Goal: Task Accomplishment & Management: Complete application form

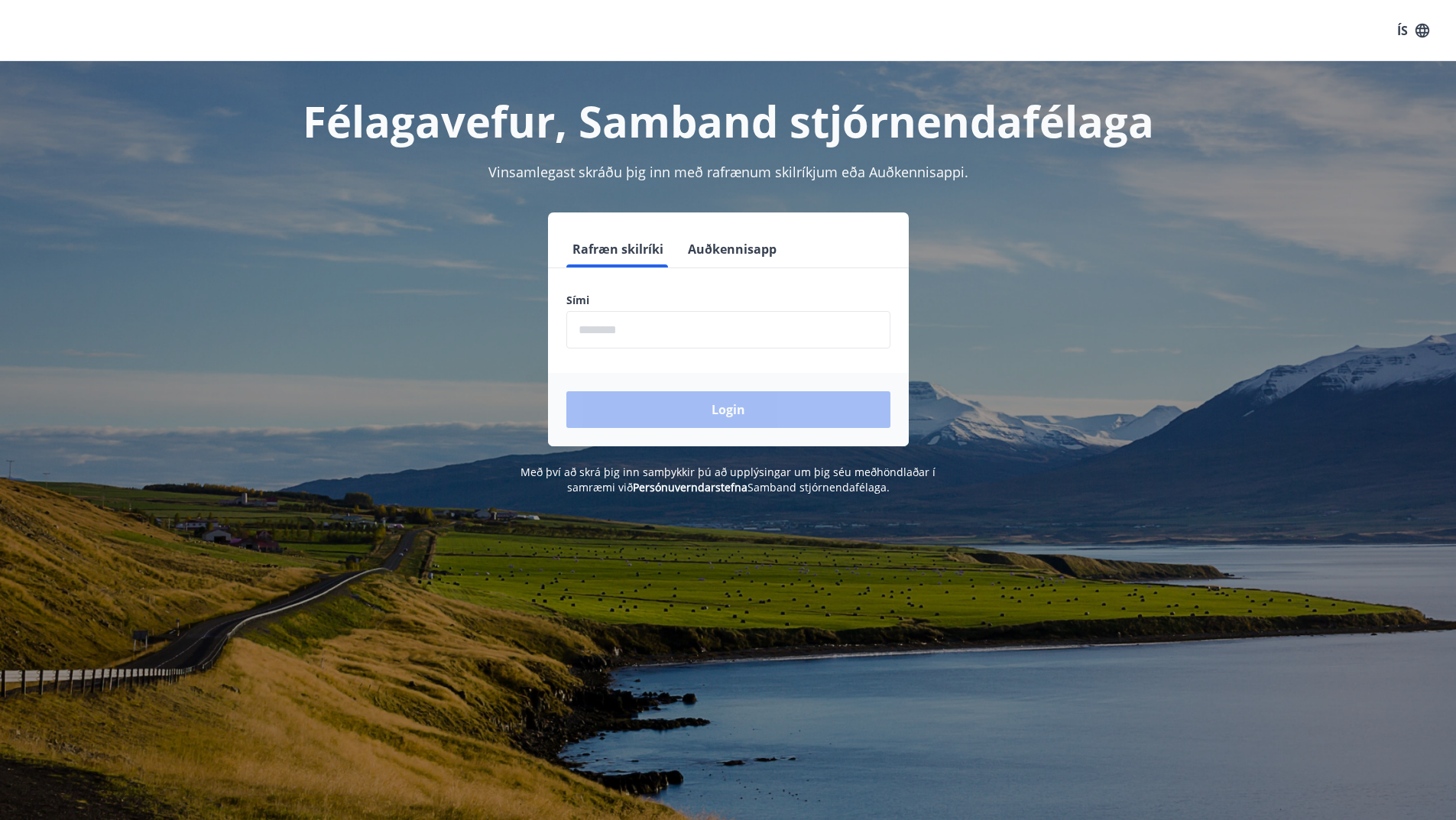
click at [652, 320] on input "phone" at bounding box center [728, 329] width 324 height 38
type input "********"
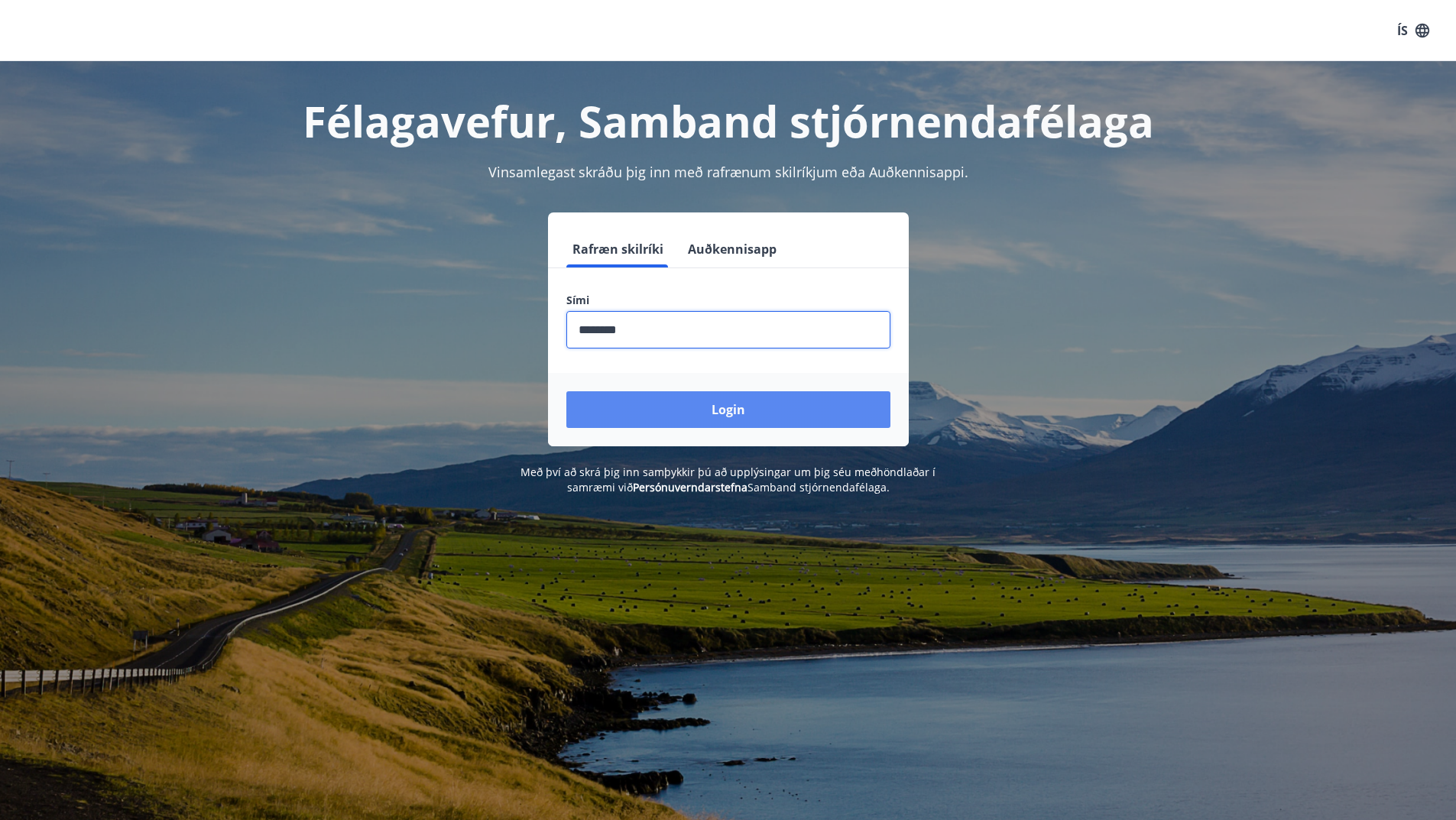
click at [725, 413] on button "Login" at bounding box center [728, 410] width 324 height 37
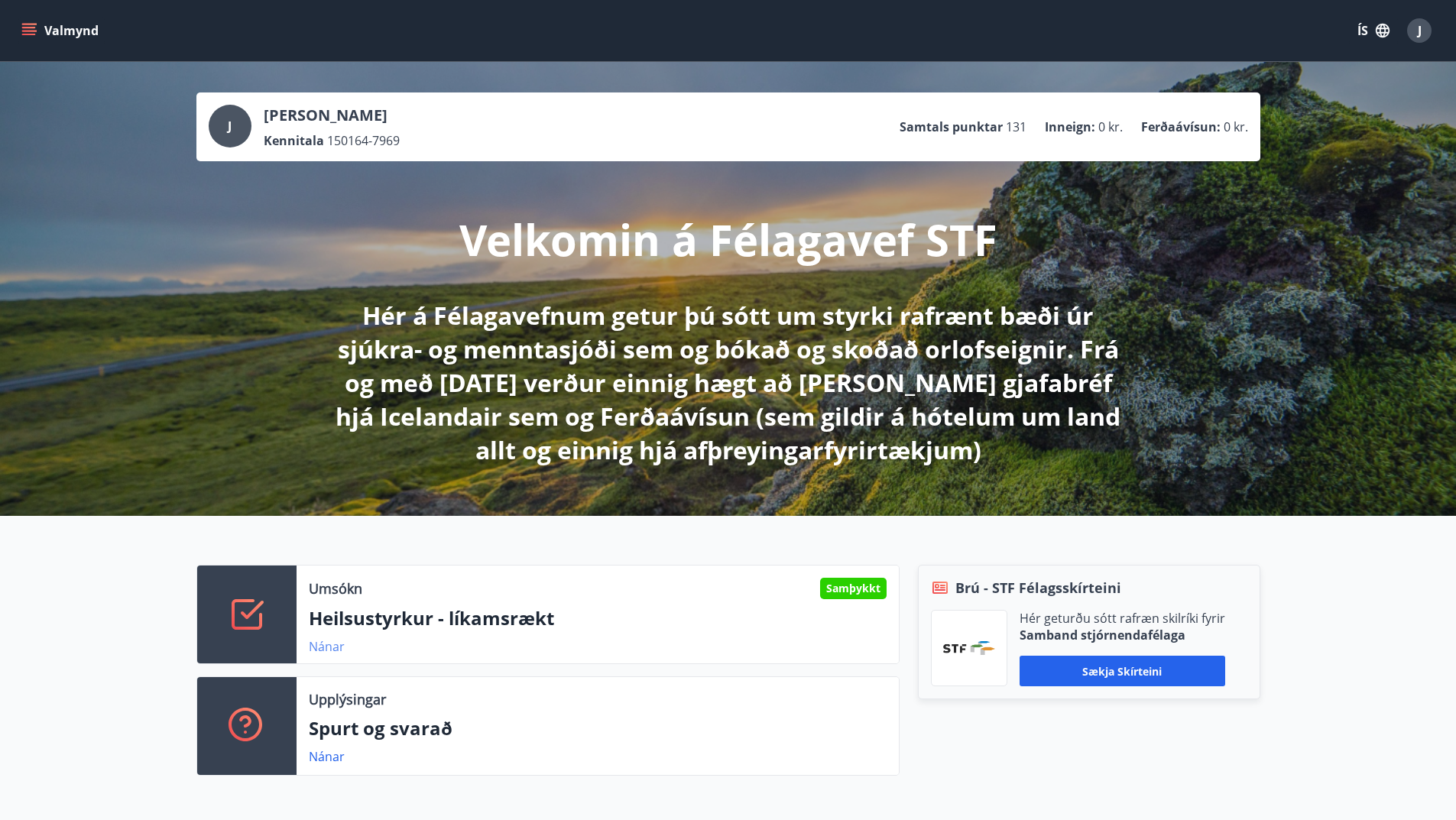
click at [317, 647] on link "Nánar" at bounding box center [326, 647] width 36 height 17
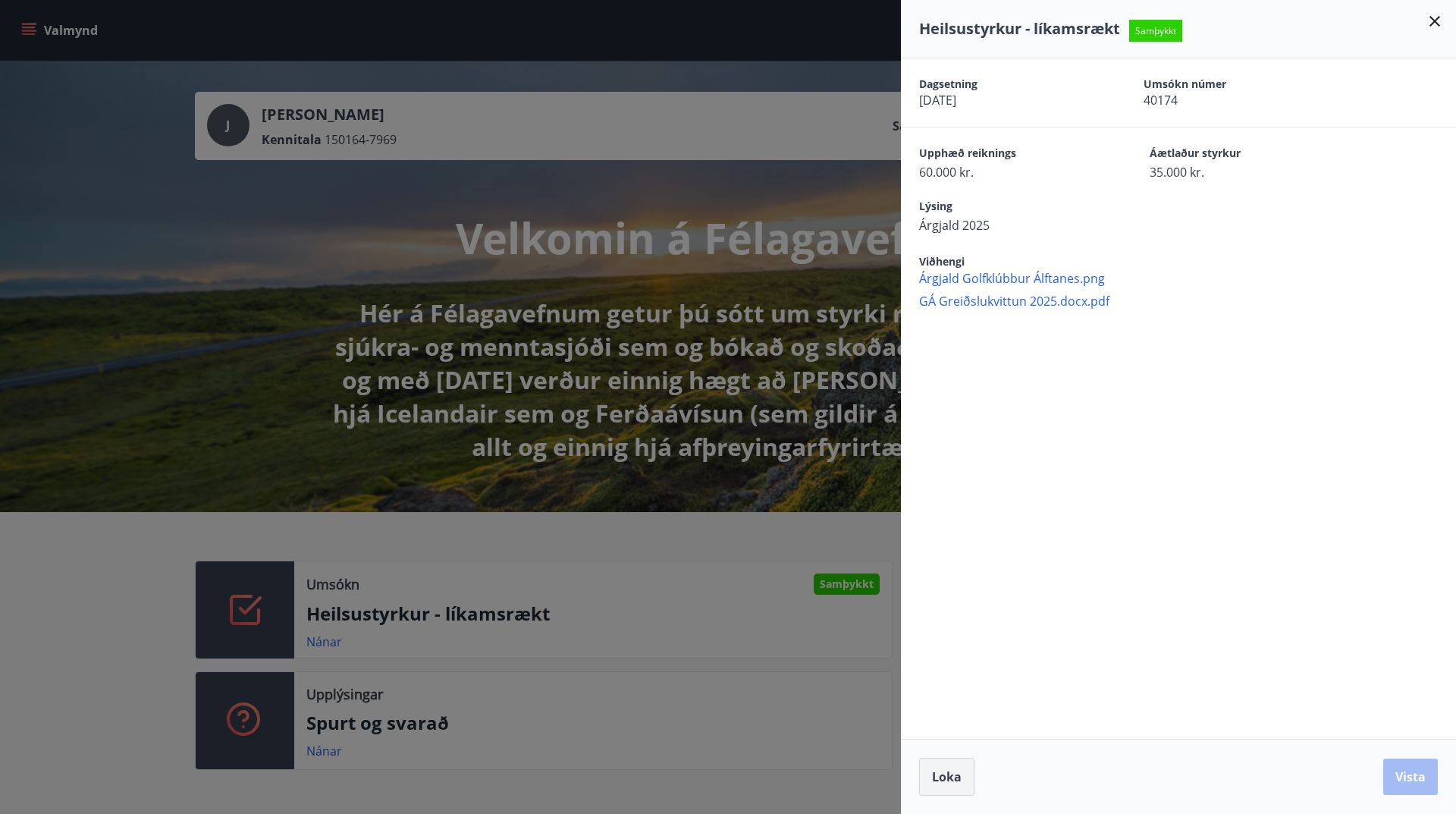
click at [944, 779] on span "Loka" at bounding box center [947, 777] width 29 height 16
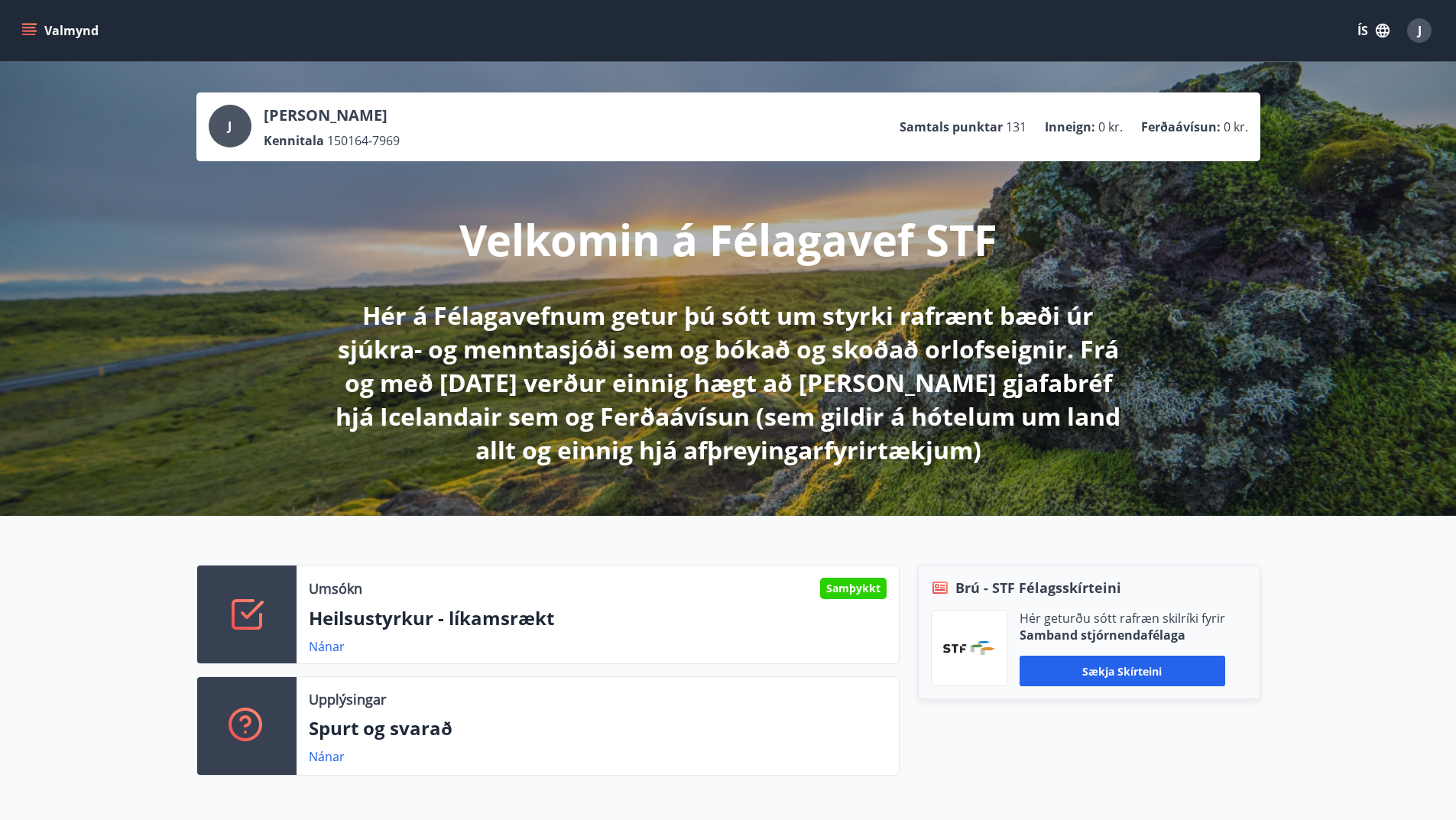
click at [29, 29] on icon "menu" at bounding box center [29, 28] width 14 height 2
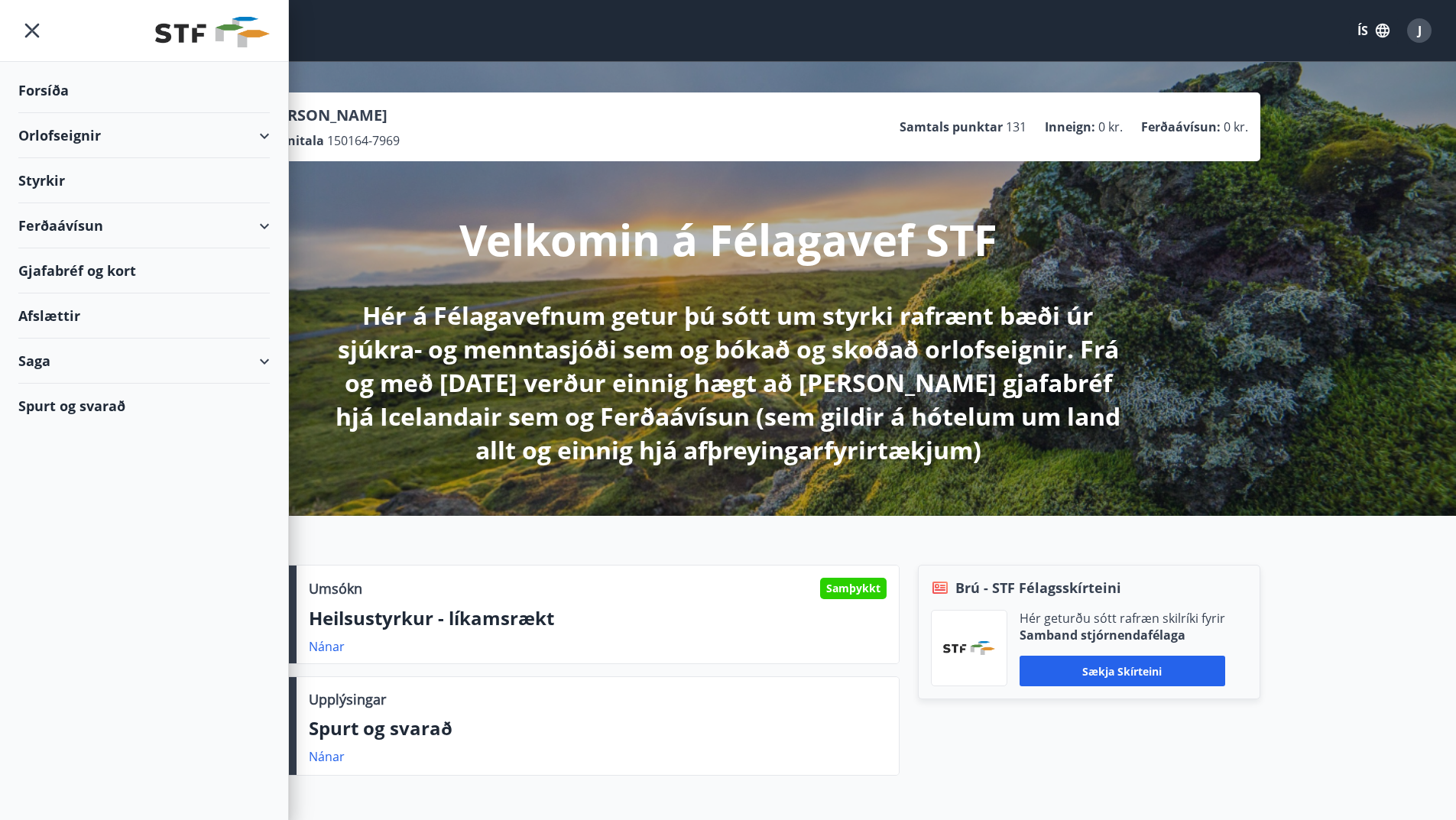
click at [47, 113] on div "Styrkir" at bounding box center [144, 90] width 252 height 45
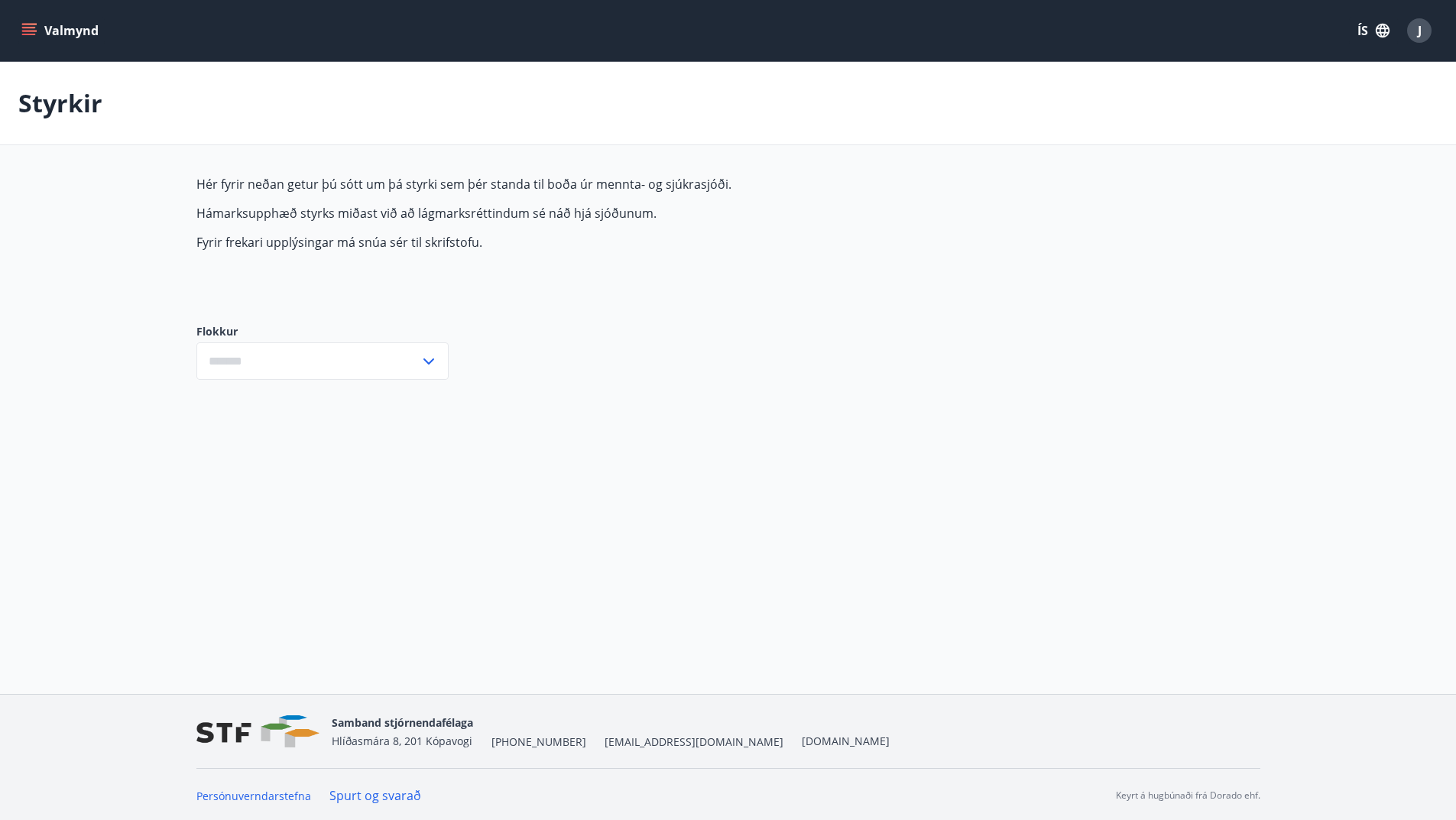
type input "***"
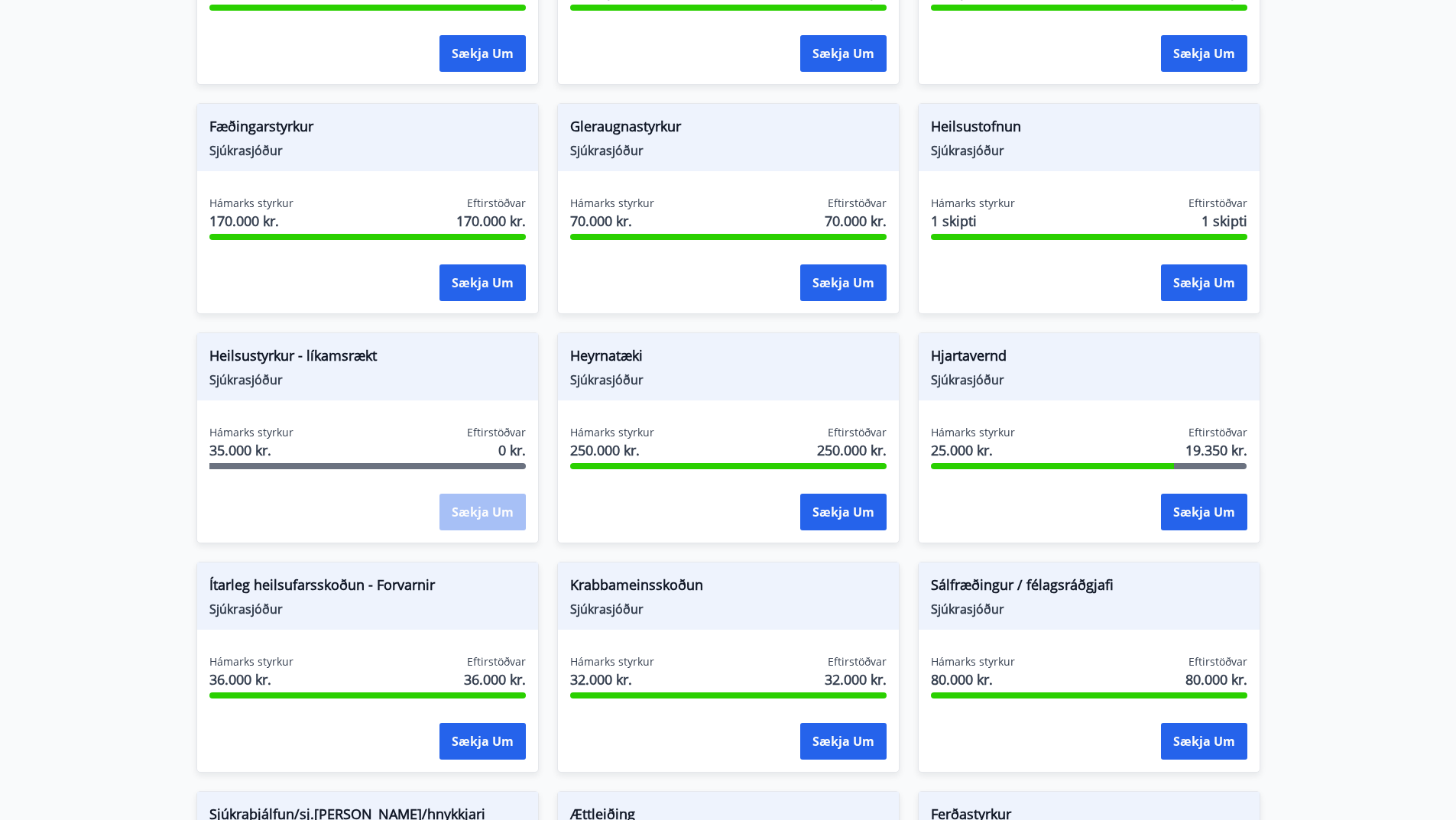
scroll to position [535, 0]
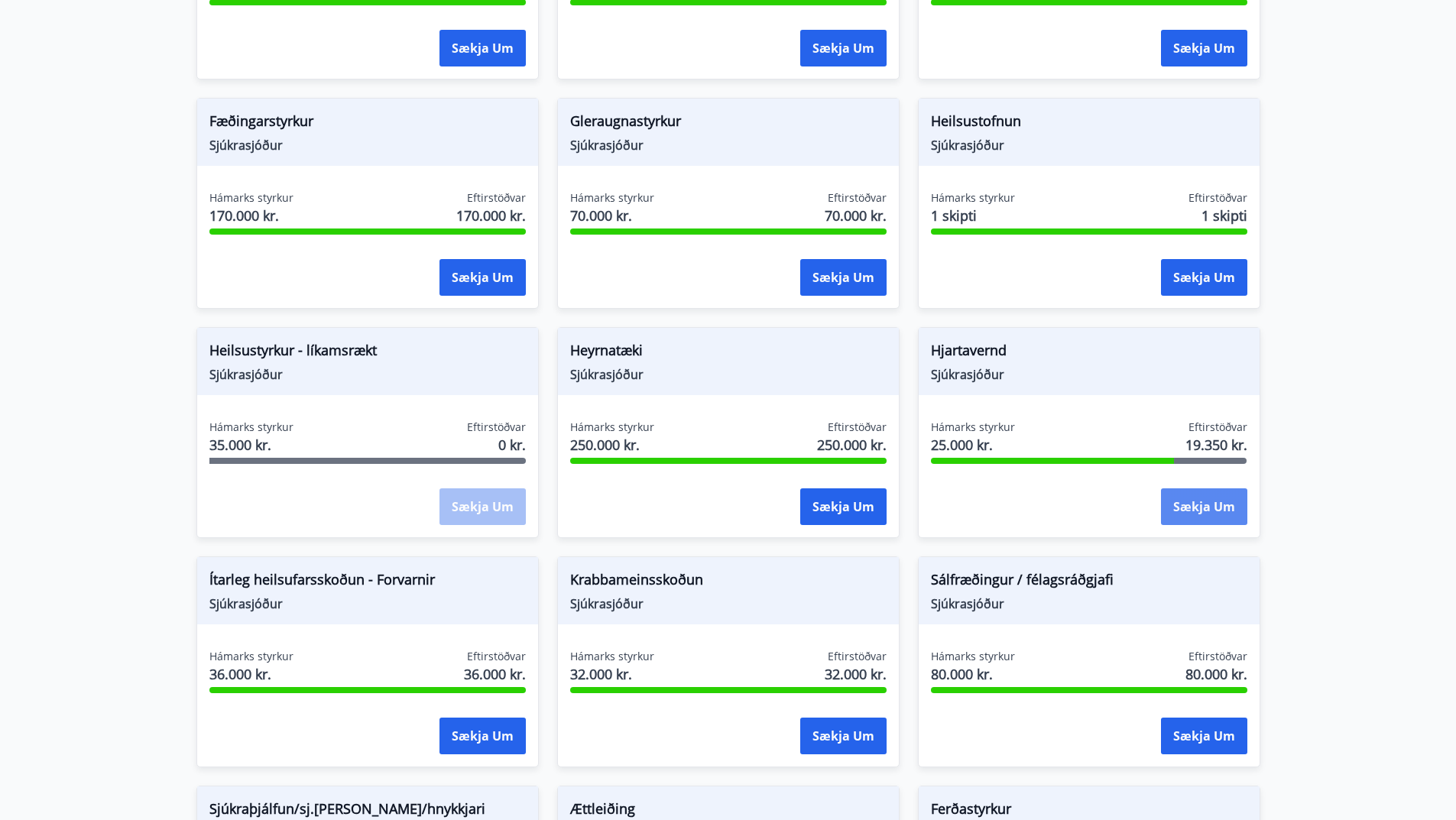
click at [1210, 508] on button "Sækja um" at bounding box center [1204, 507] width 87 height 37
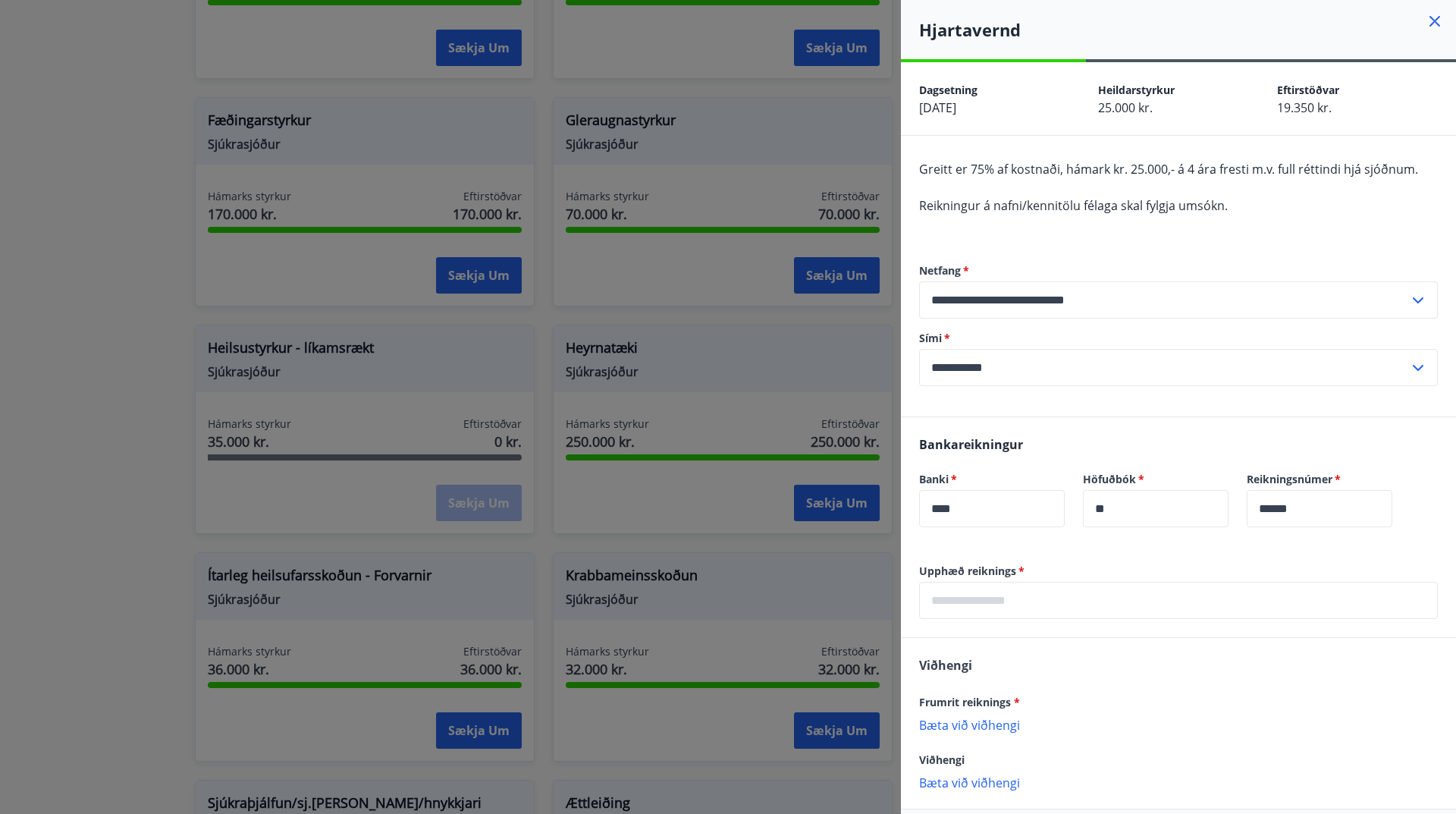
click at [1429, 23] on icon at bounding box center [1435, 21] width 11 height 11
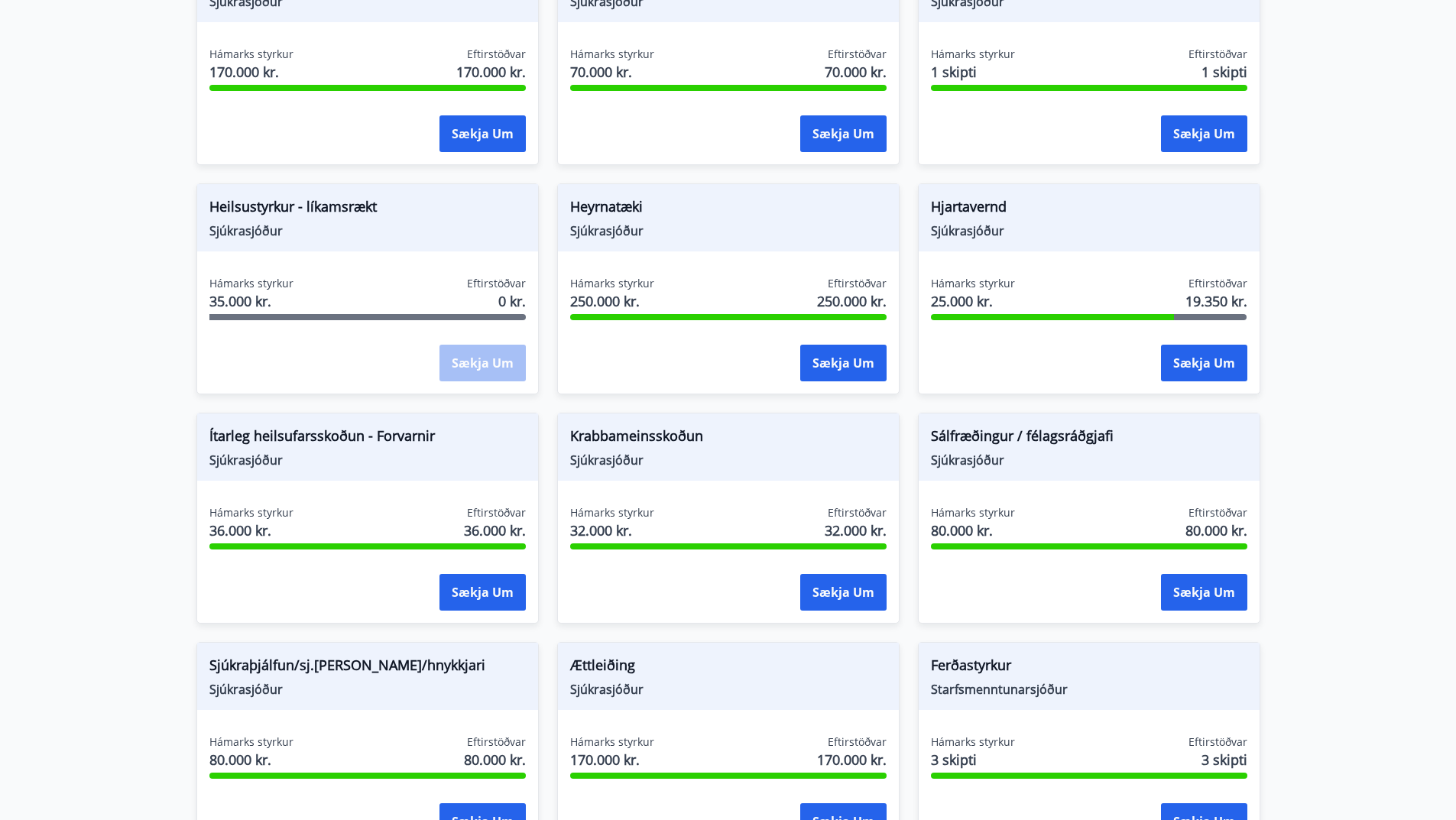
scroll to position [688, 0]
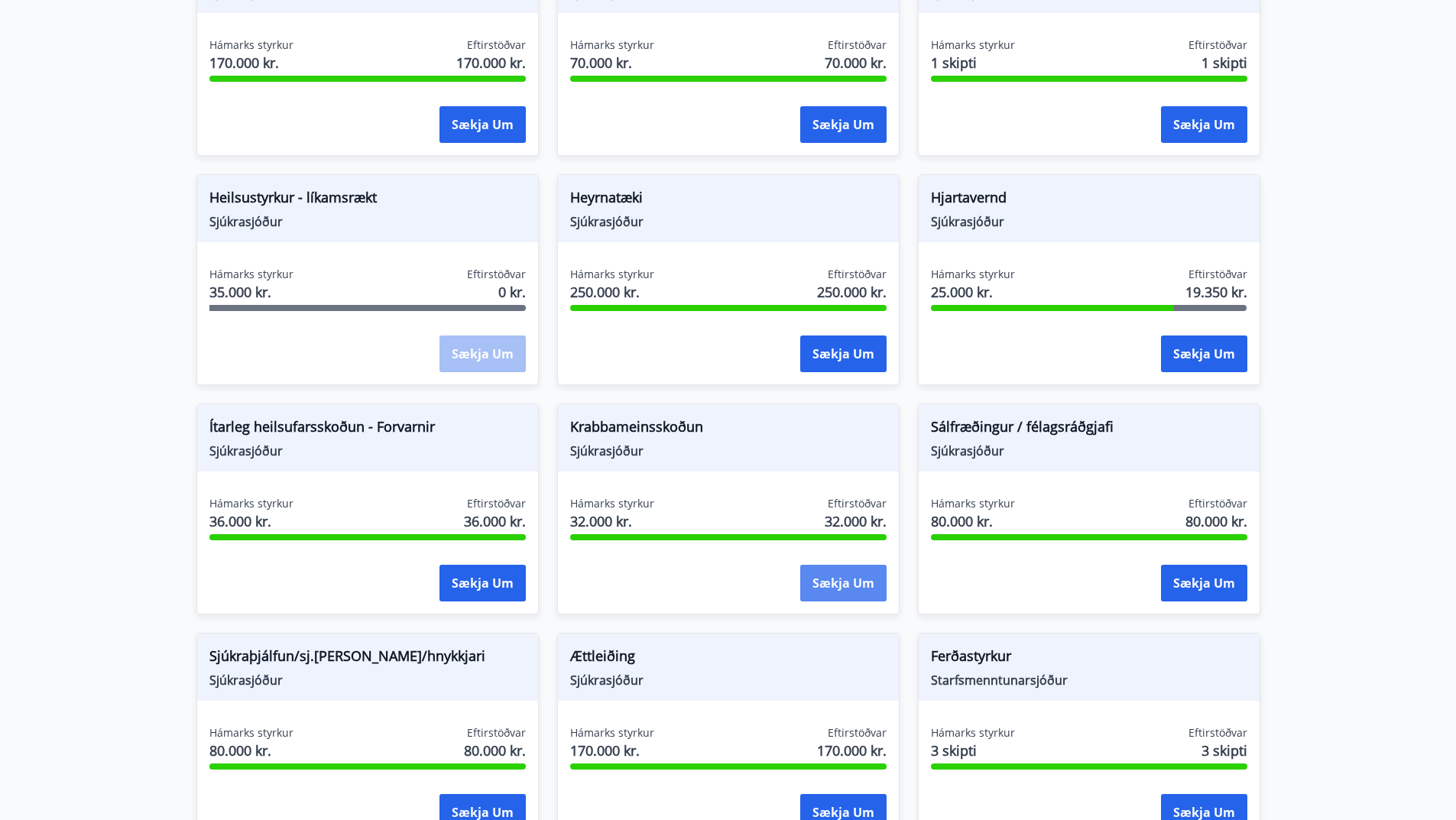
click at [838, 585] on button "Sækja um" at bounding box center [844, 583] width 87 height 37
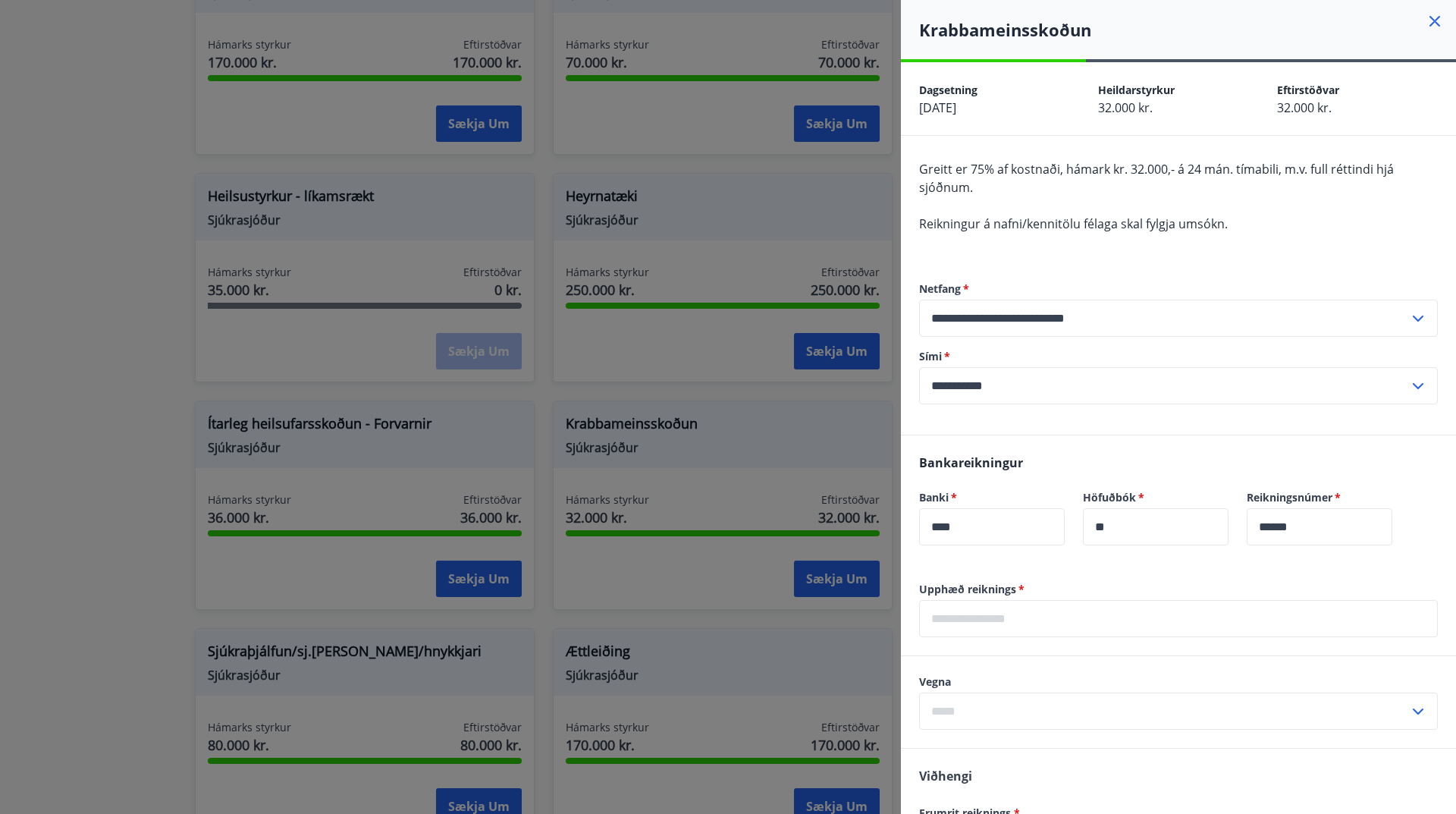
click at [1426, 19] on icon at bounding box center [1435, 21] width 18 height 18
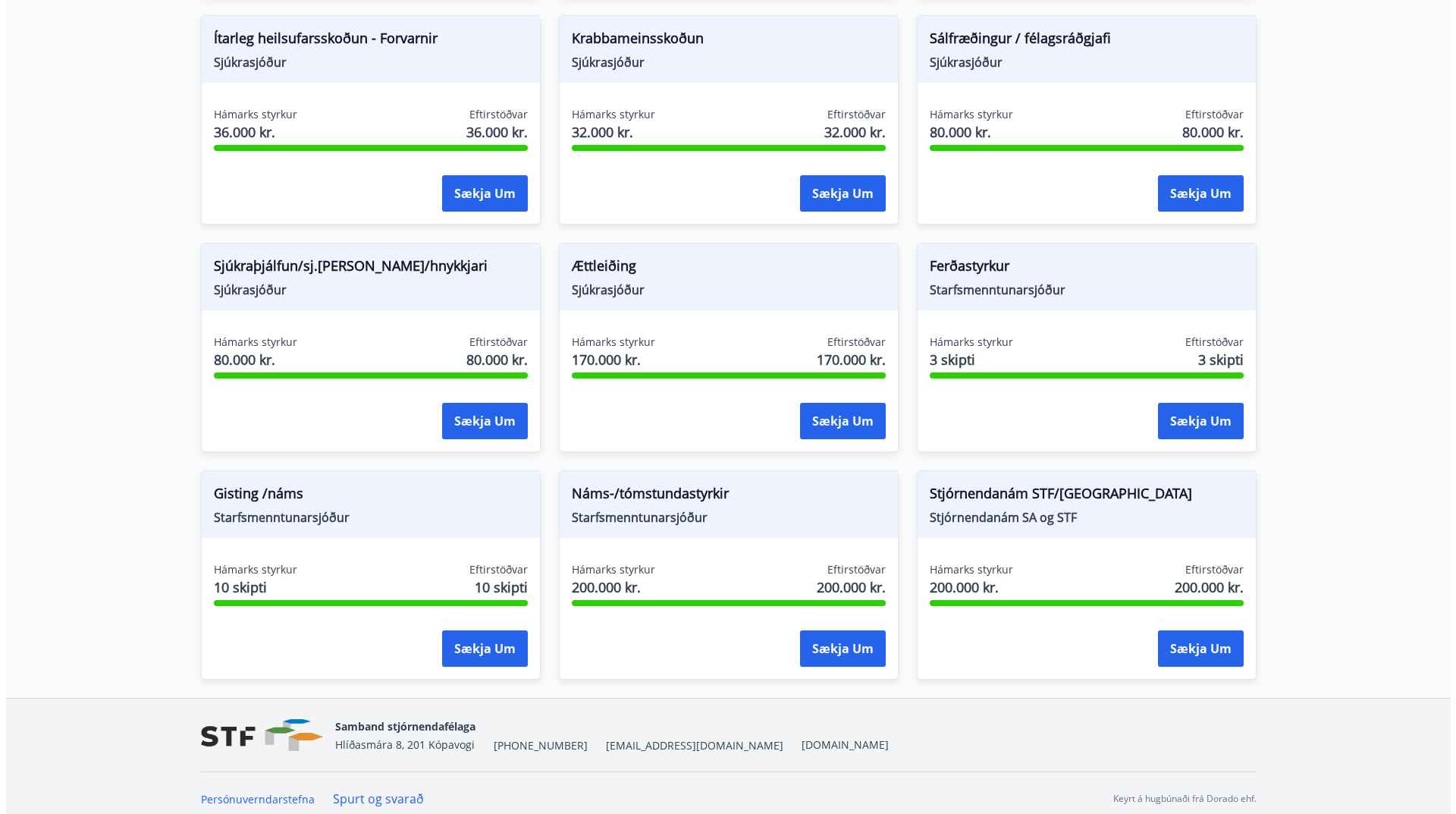
scroll to position [1080, 0]
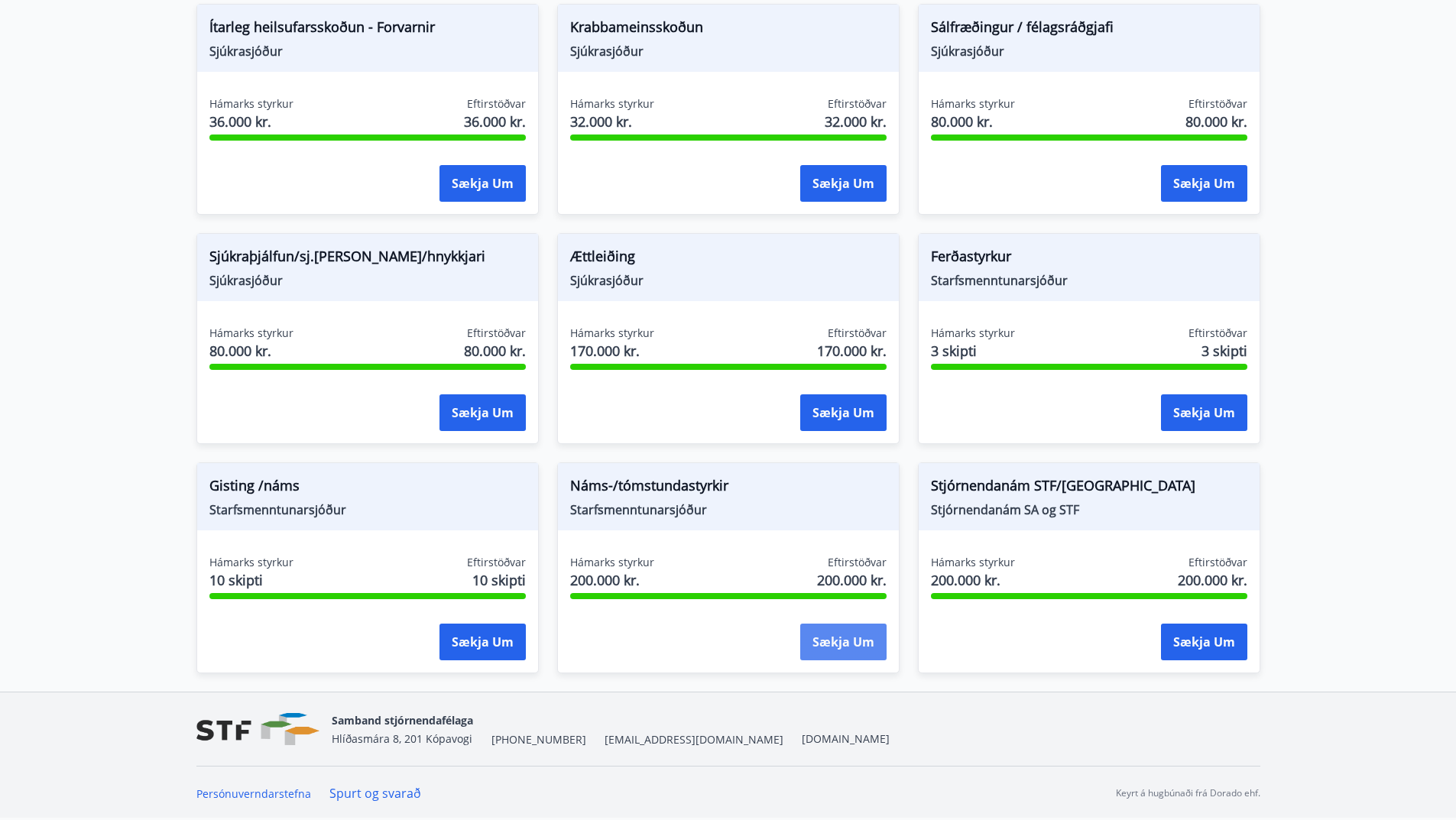
click at [840, 646] on button "Sækja um" at bounding box center [844, 642] width 87 height 37
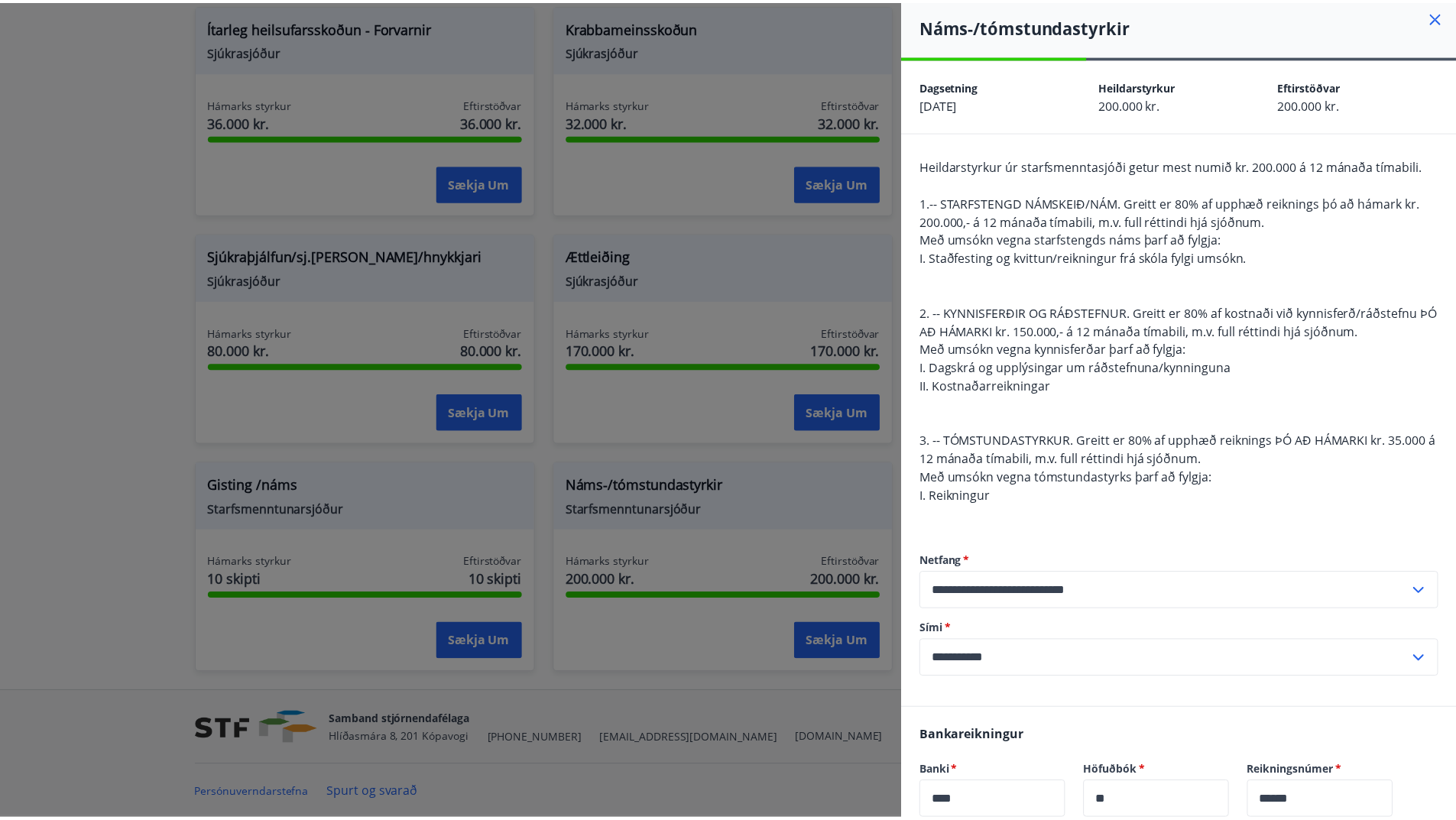
scroll to position [0, 0]
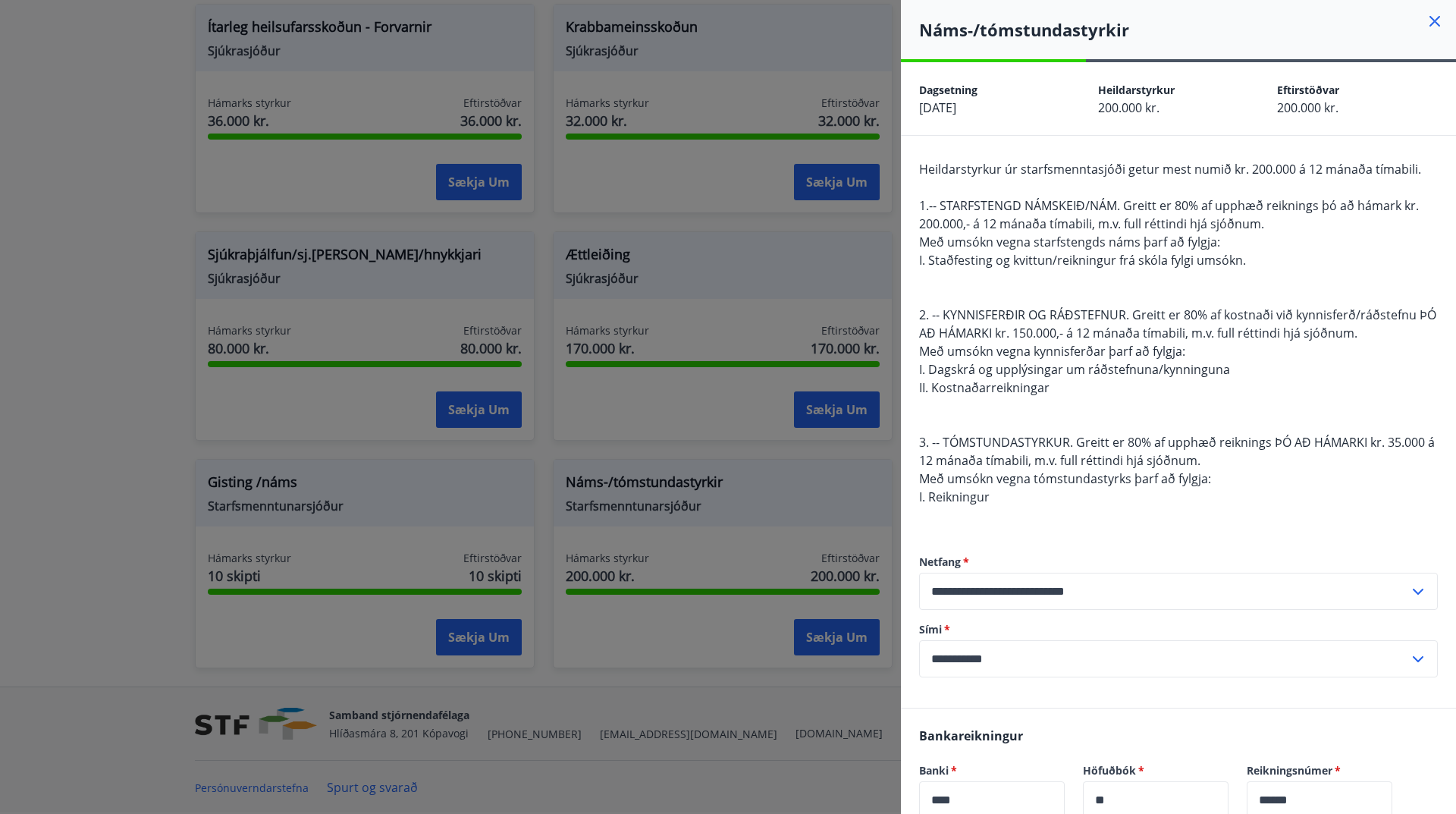
click at [1426, 20] on icon at bounding box center [1435, 21] width 18 height 18
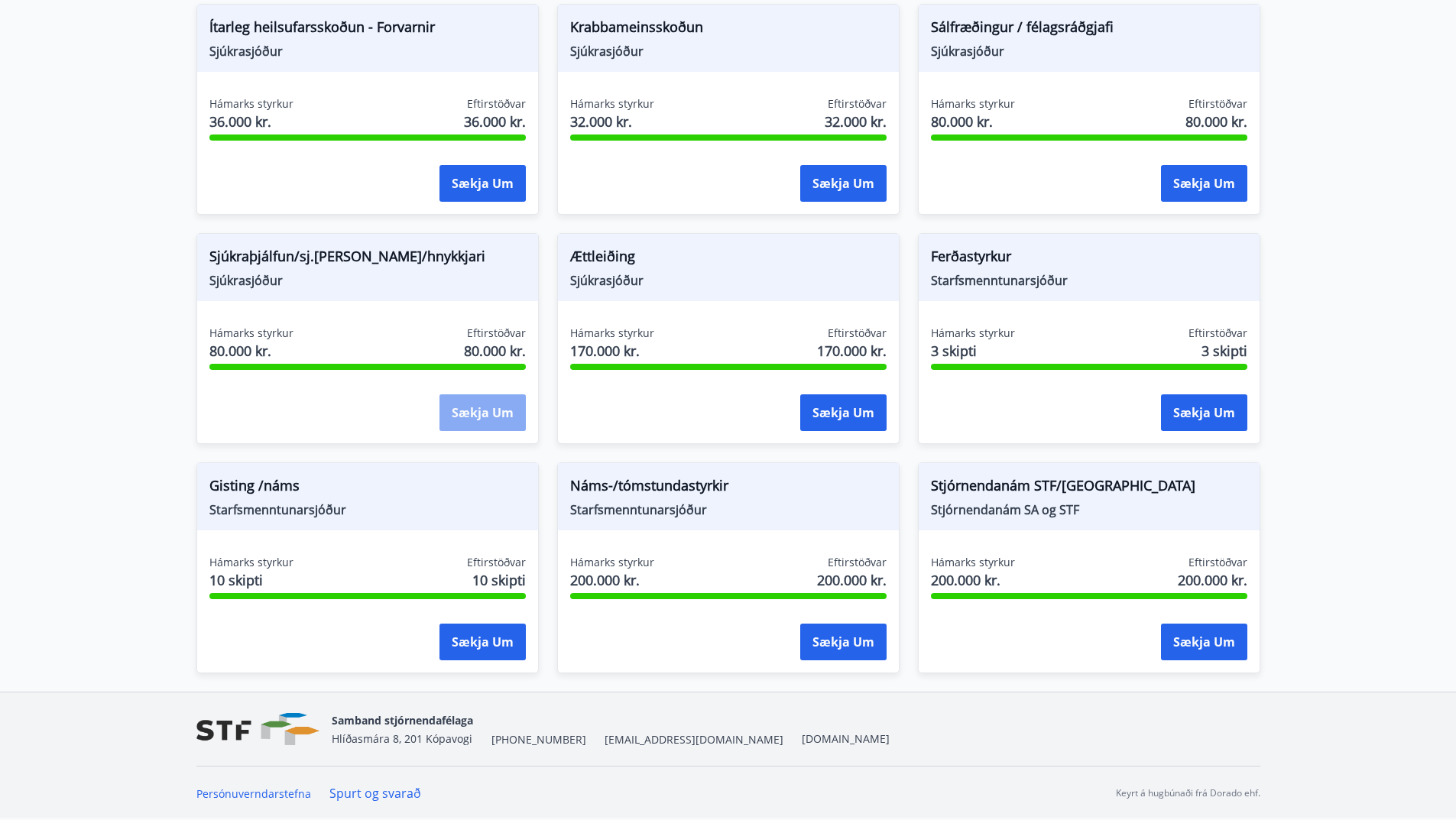
click at [491, 417] on button "Sækja um" at bounding box center [483, 413] width 87 height 37
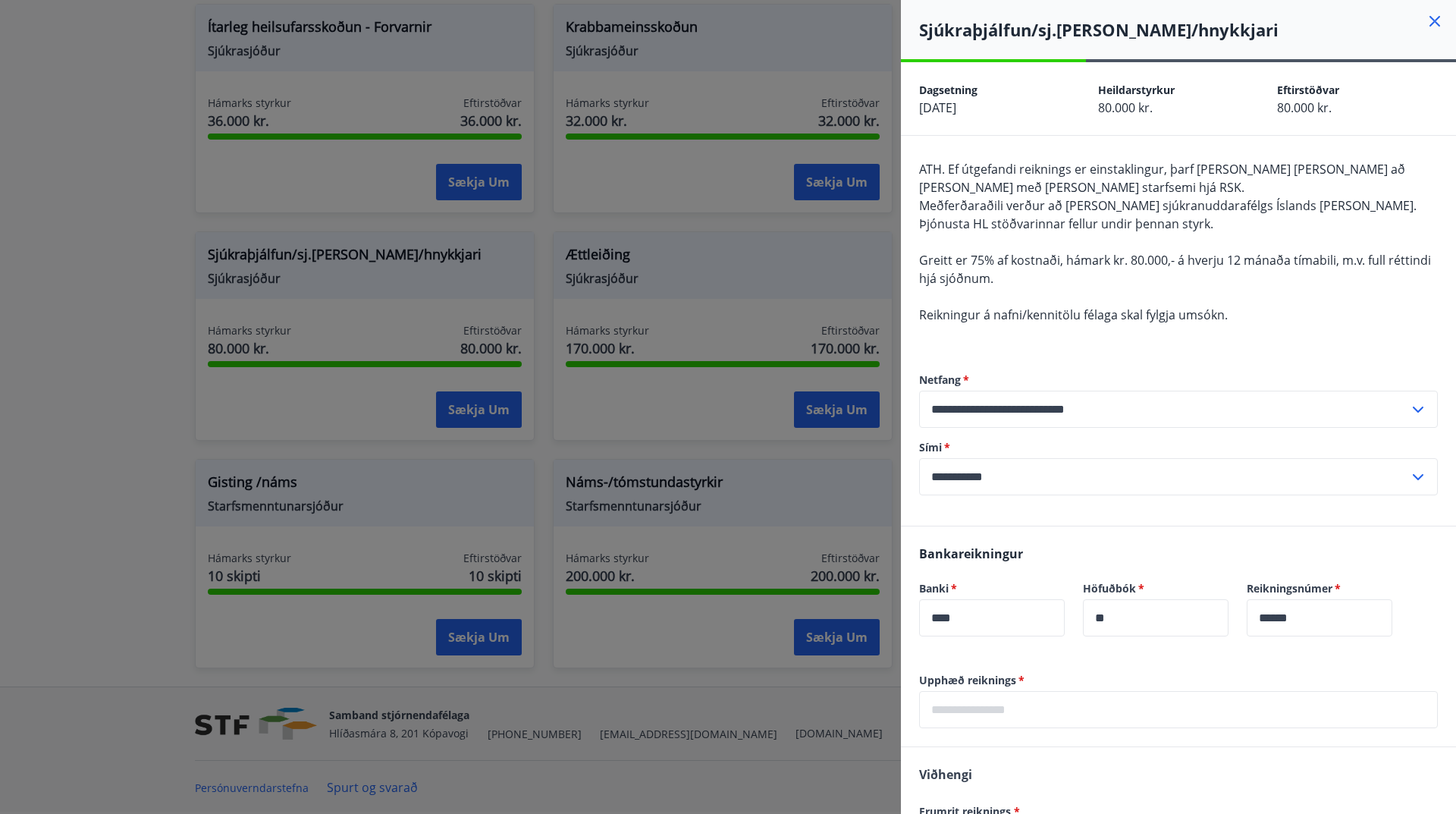
click at [1426, 22] on icon at bounding box center [1435, 21] width 18 height 18
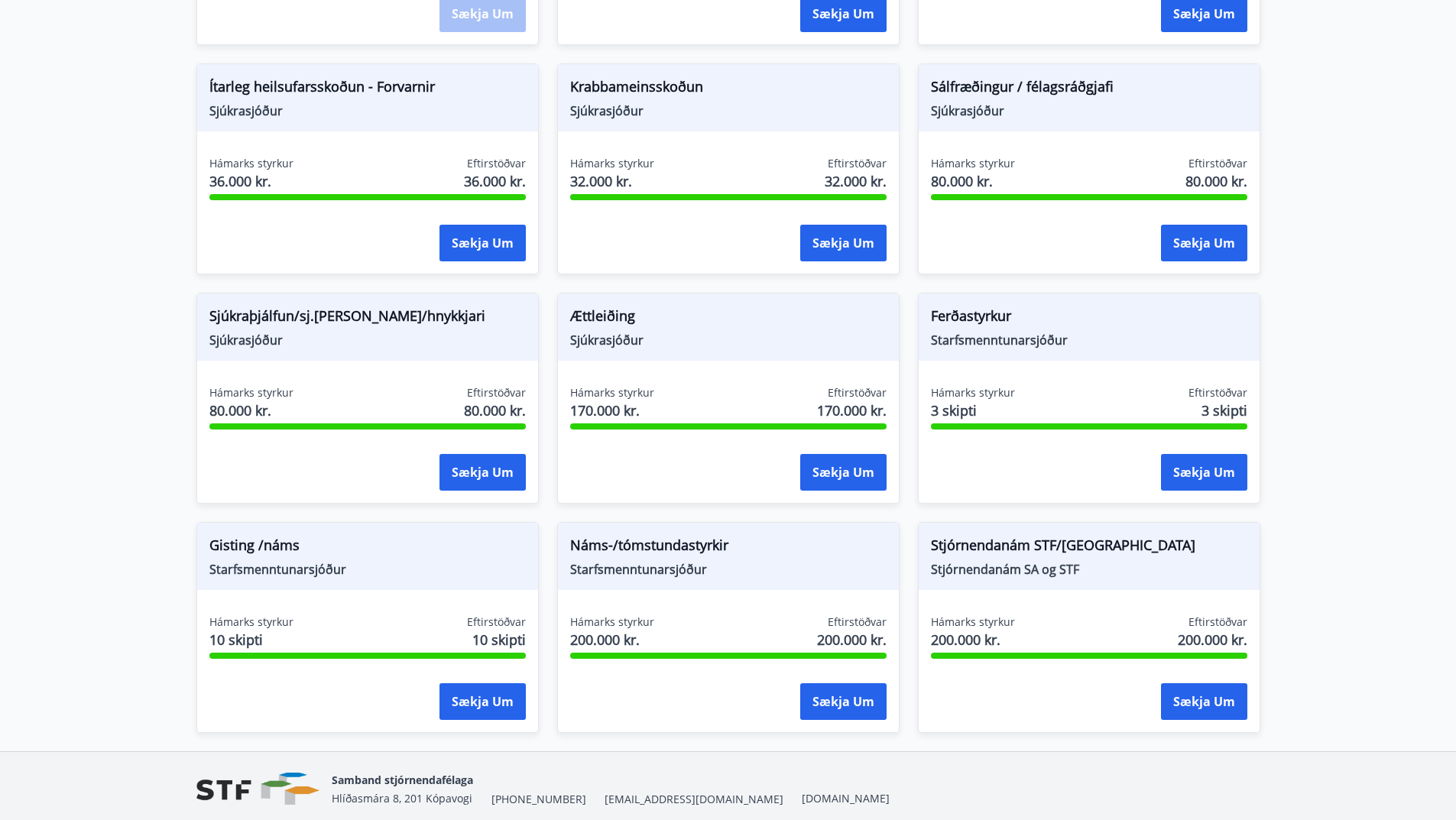
scroll to position [859, 0]
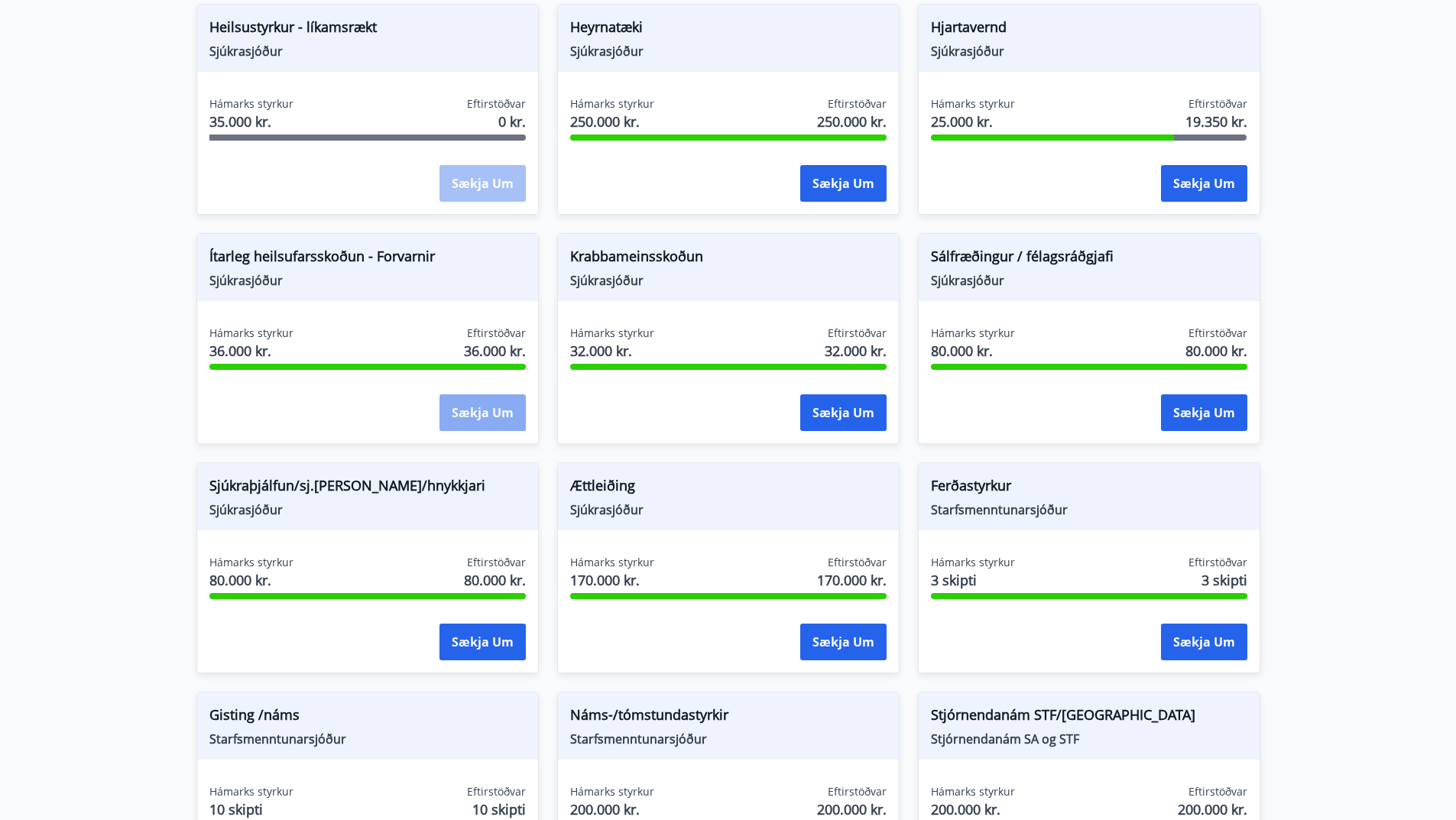
click at [491, 402] on button "Sækja um" at bounding box center [483, 413] width 87 height 37
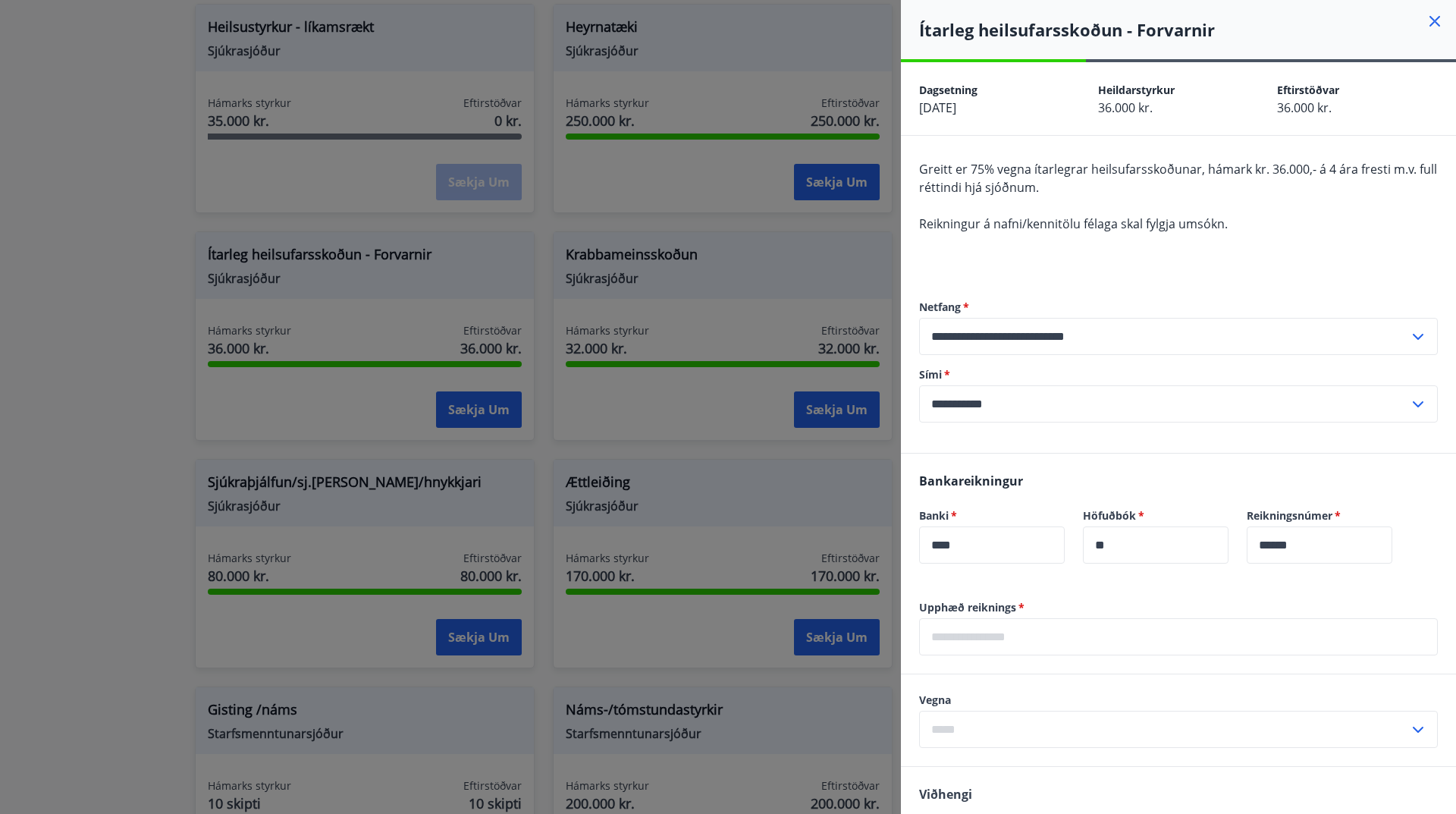
click at [1426, 17] on icon at bounding box center [1435, 21] width 18 height 18
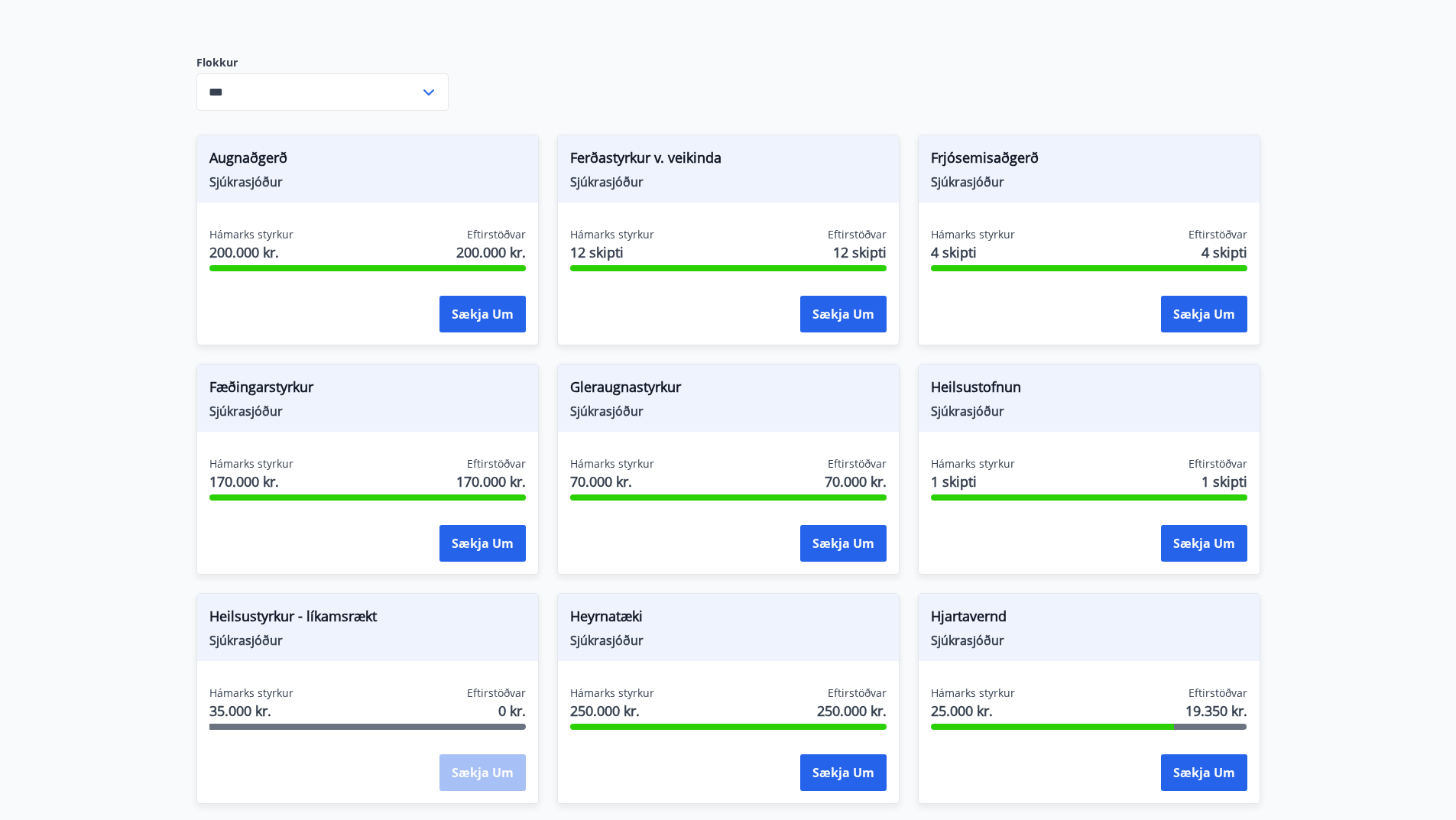
scroll to position [247, 0]
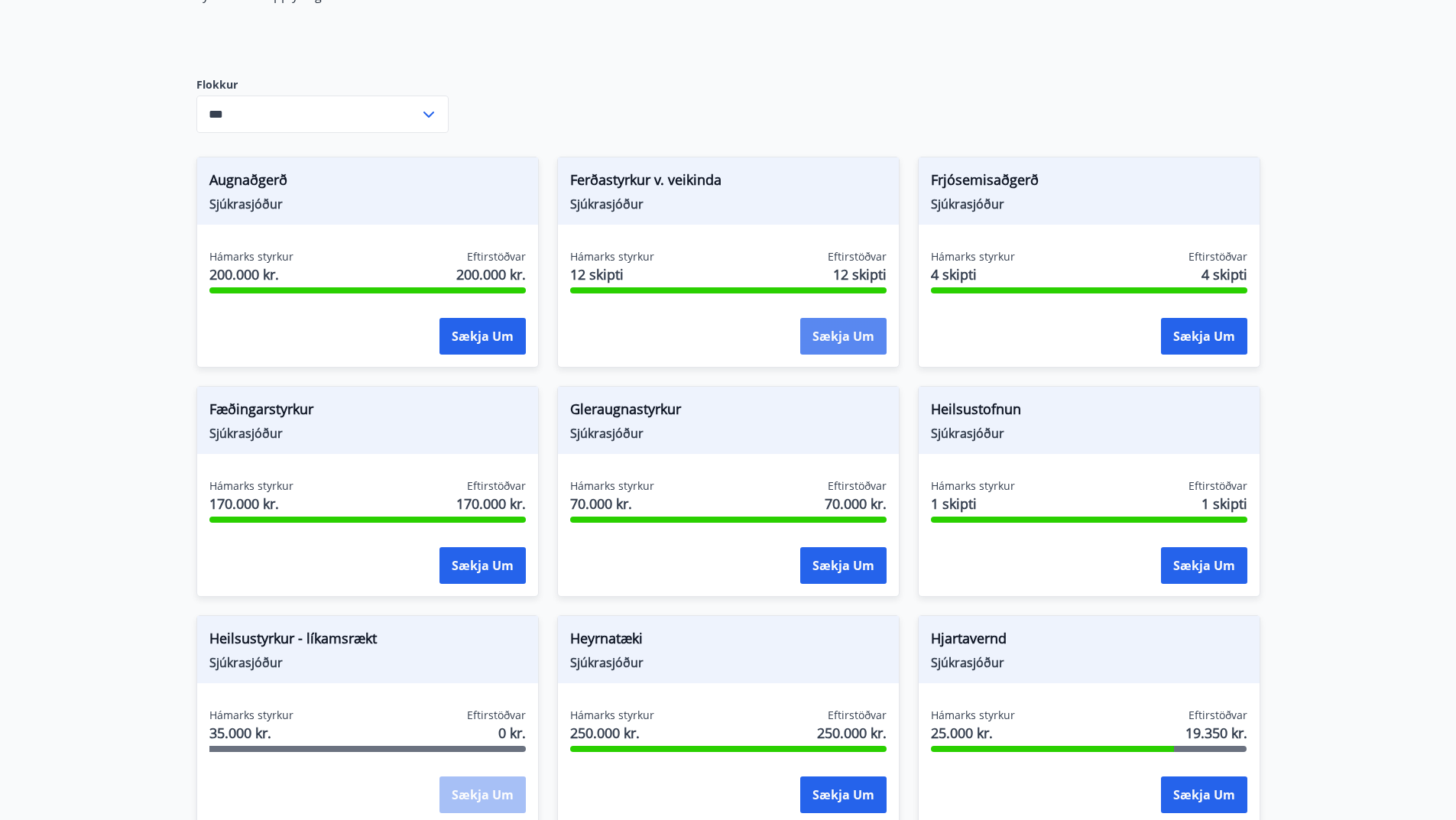
click at [827, 333] on button "Sækja um" at bounding box center [844, 337] width 87 height 37
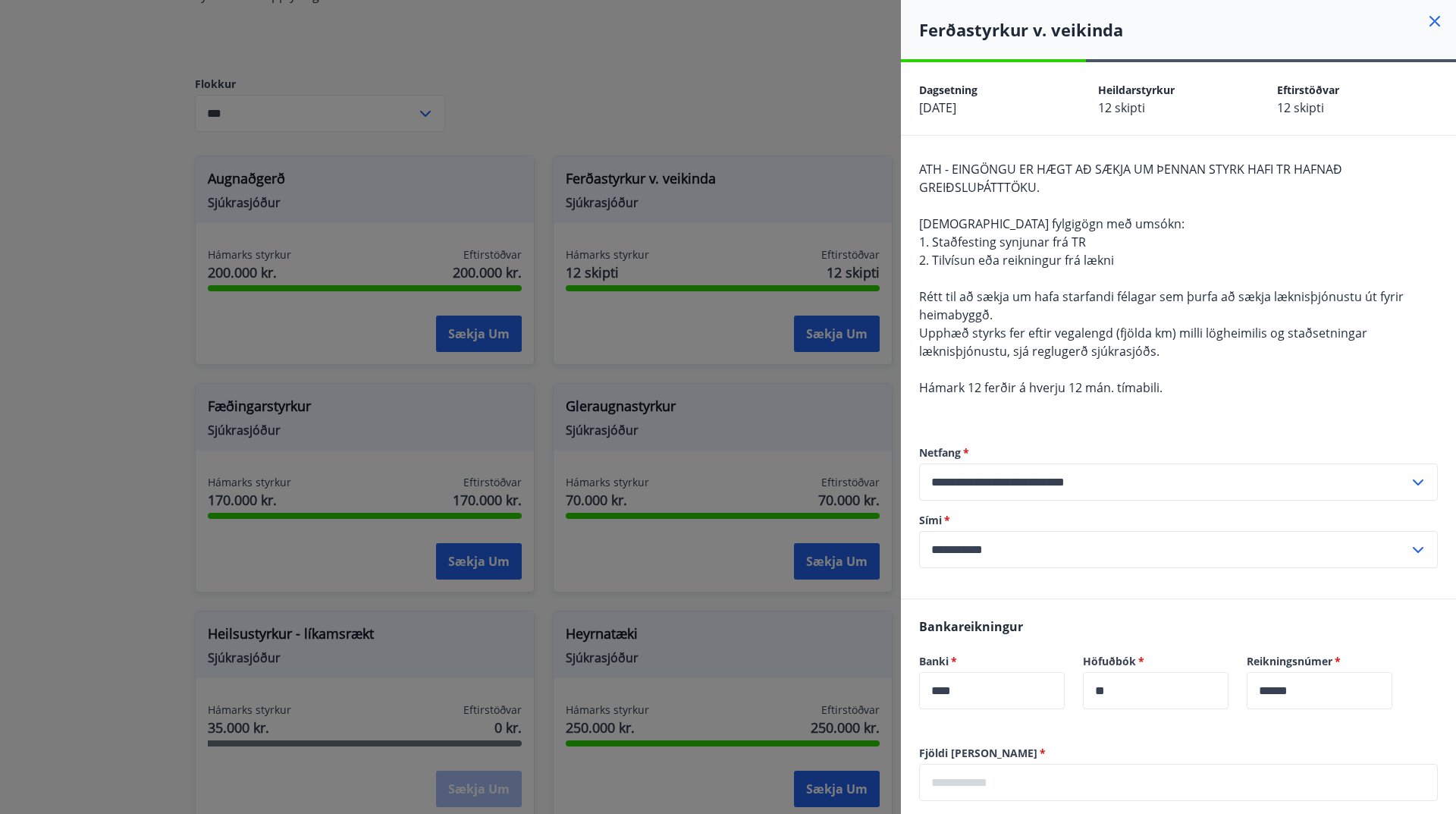
click at [1428, 22] on icon at bounding box center [1435, 21] width 18 height 18
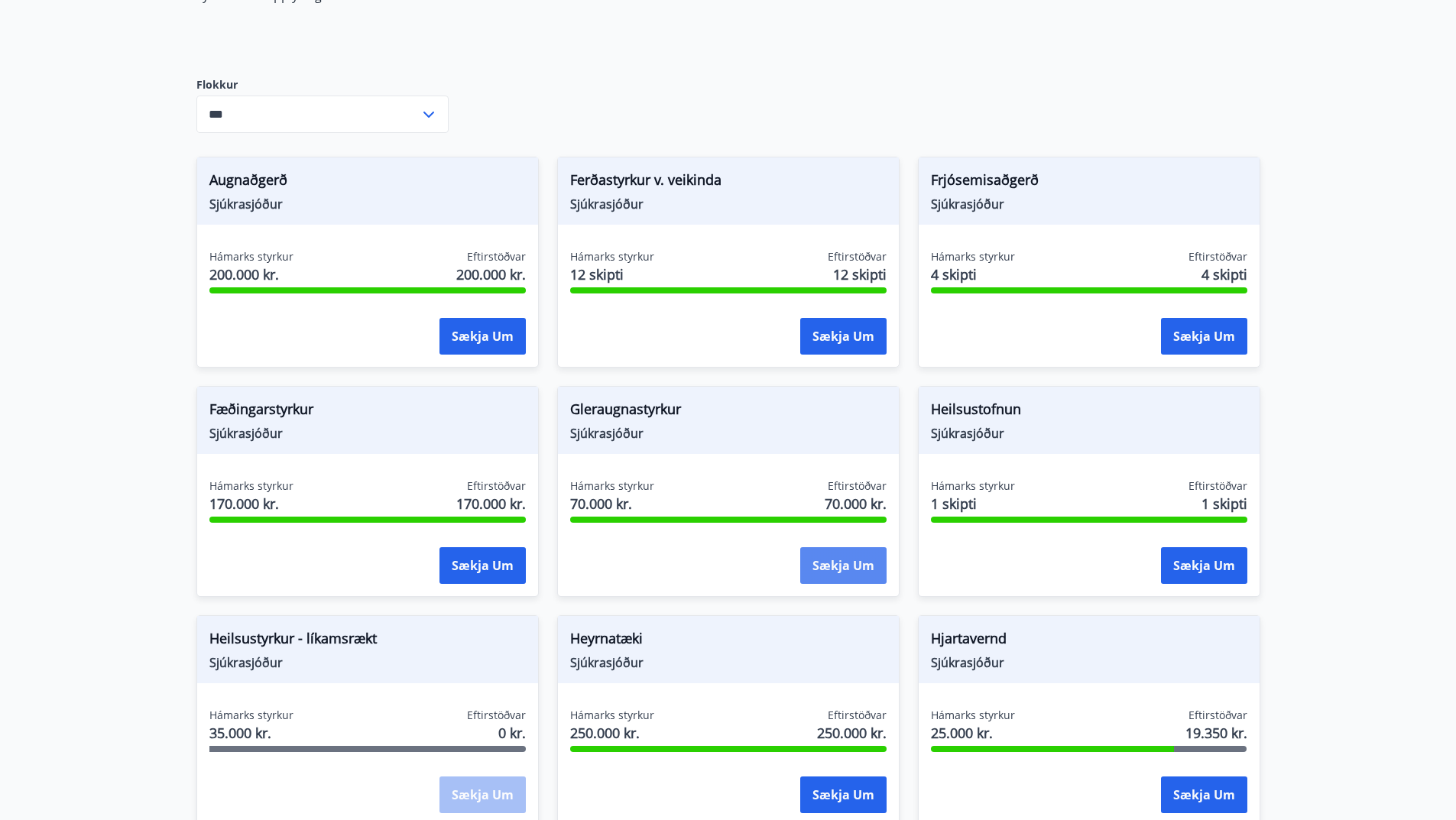
click at [814, 568] on button "Sækja um" at bounding box center [844, 565] width 87 height 37
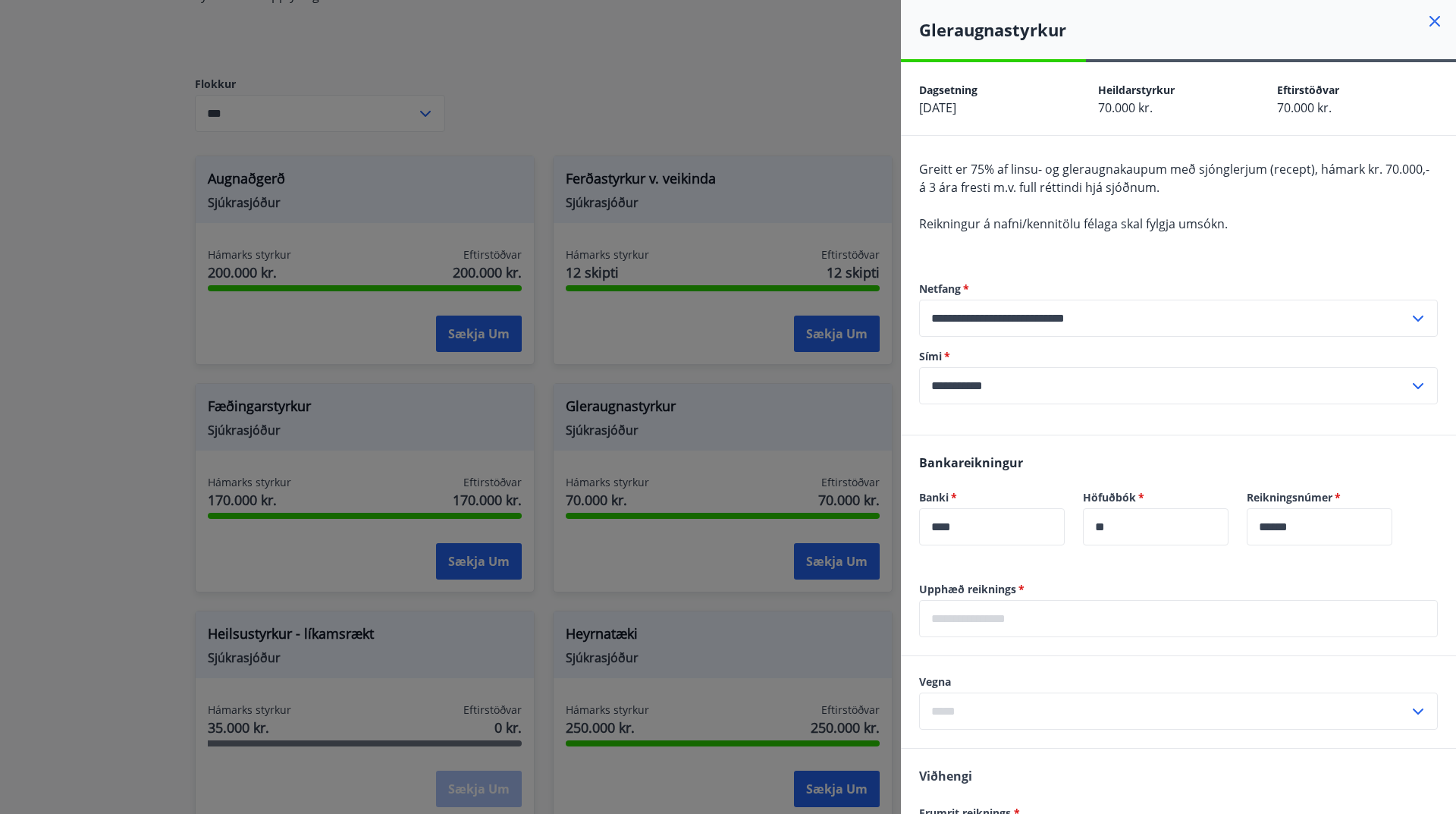
click at [1426, 25] on icon at bounding box center [1435, 21] width 18 height 18
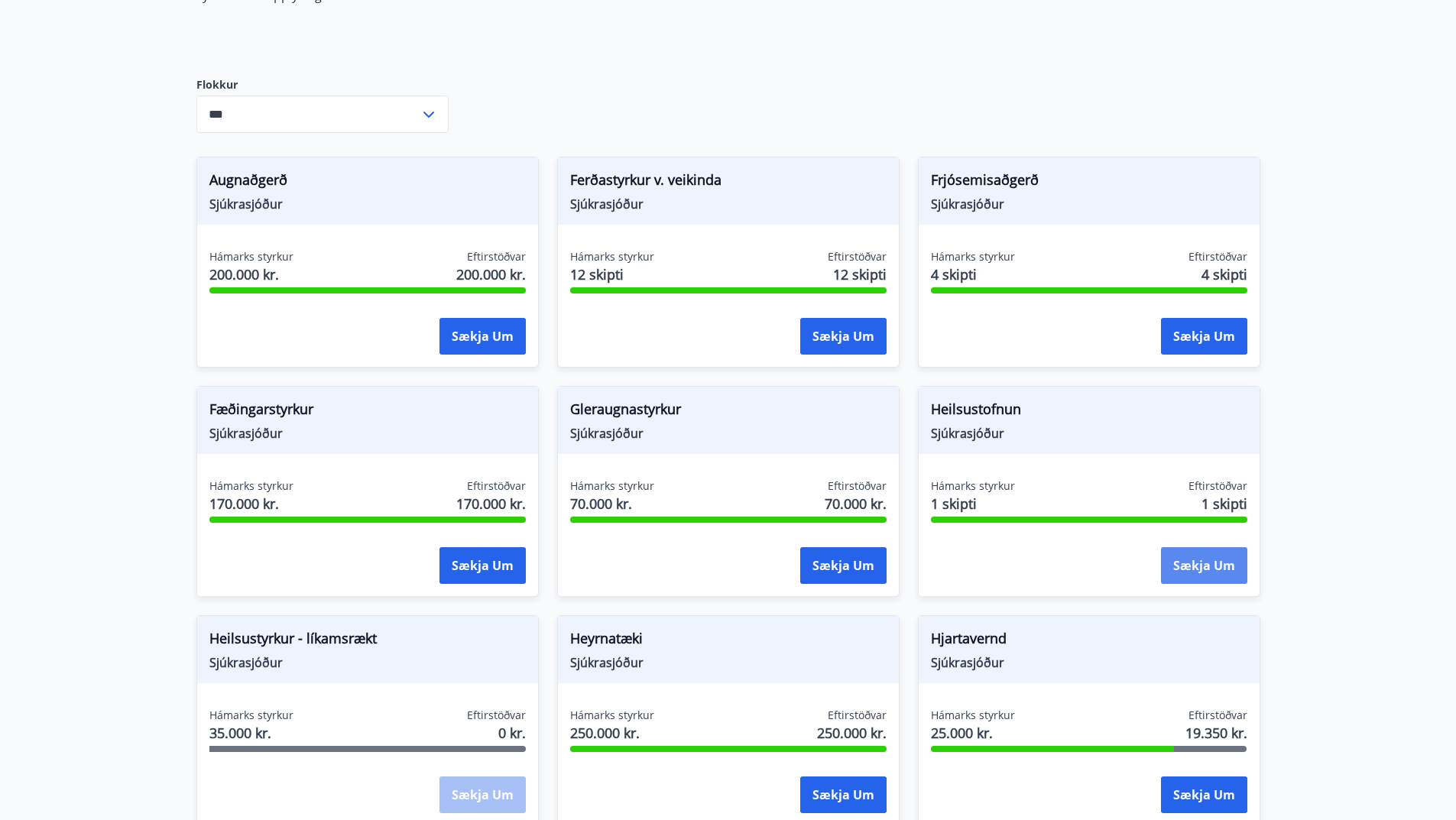
click at [1200, 561] on button "Sækja um" at bounding box center [1204, 565] width 87 height 37
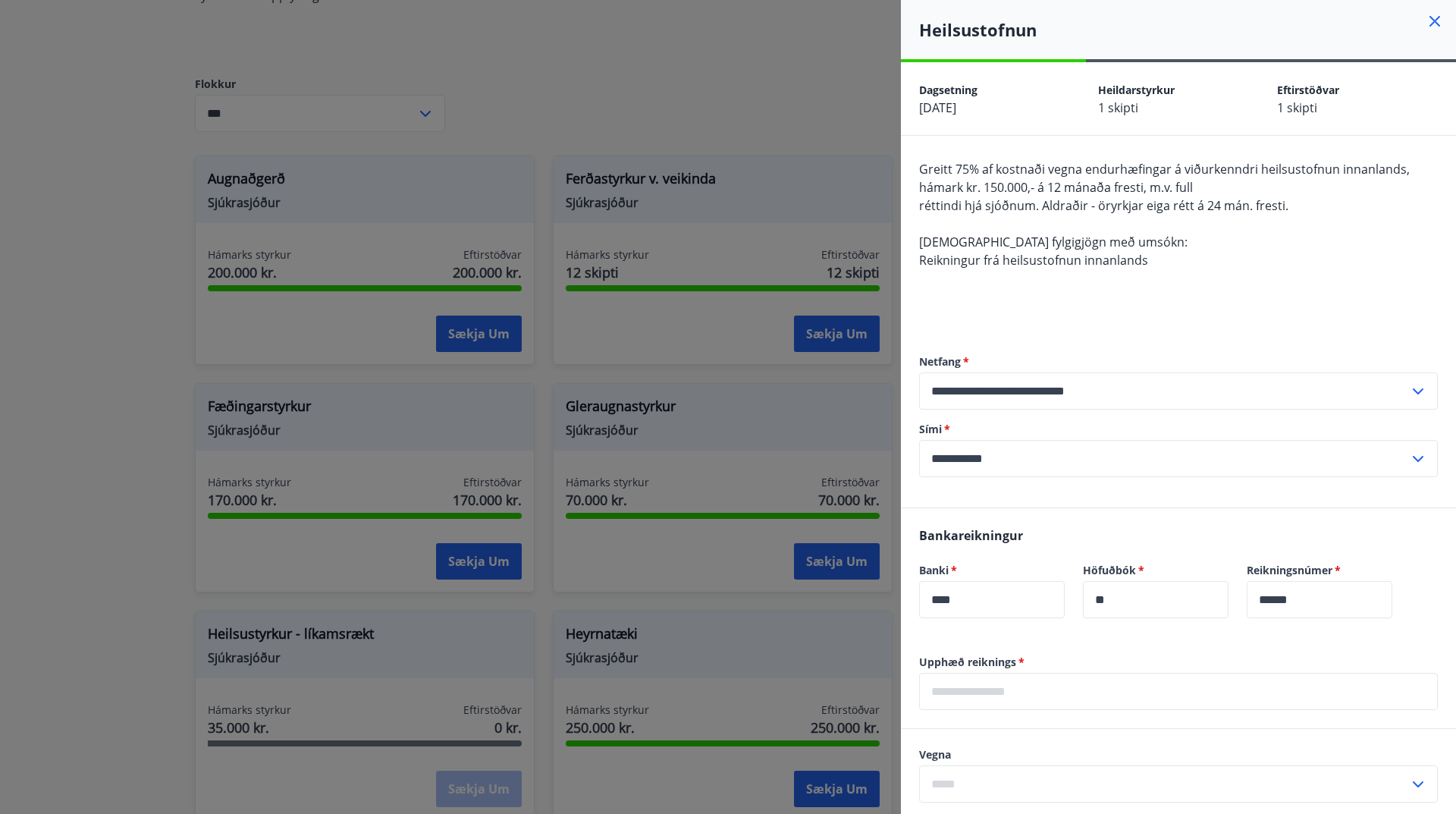
click at [1429, 20] on icon at bounding box center [1435, 21] width 18 height 18
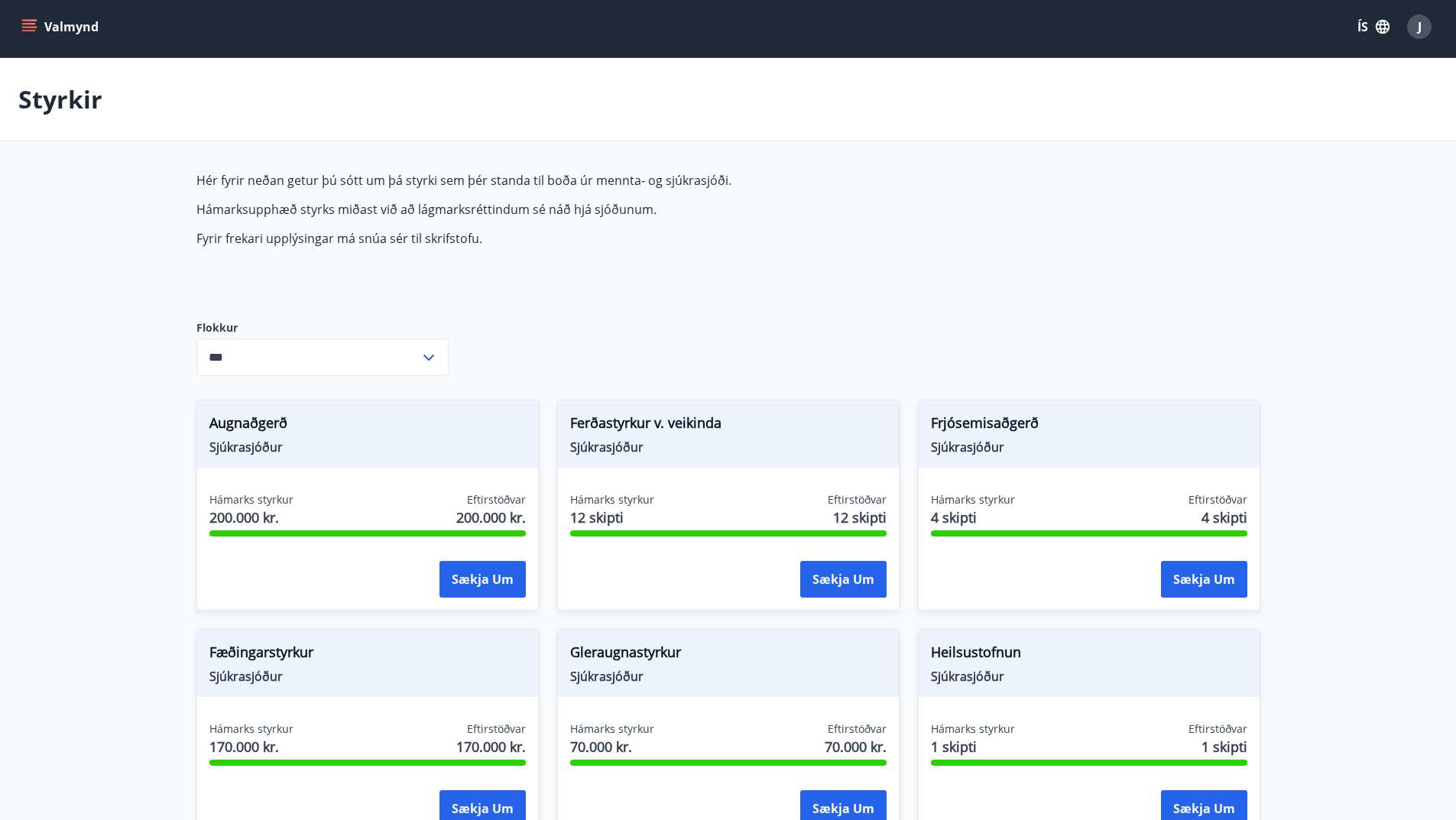
scroll to position [0, 0]
